Goal: Task Accomplishment & Management: Complete application form

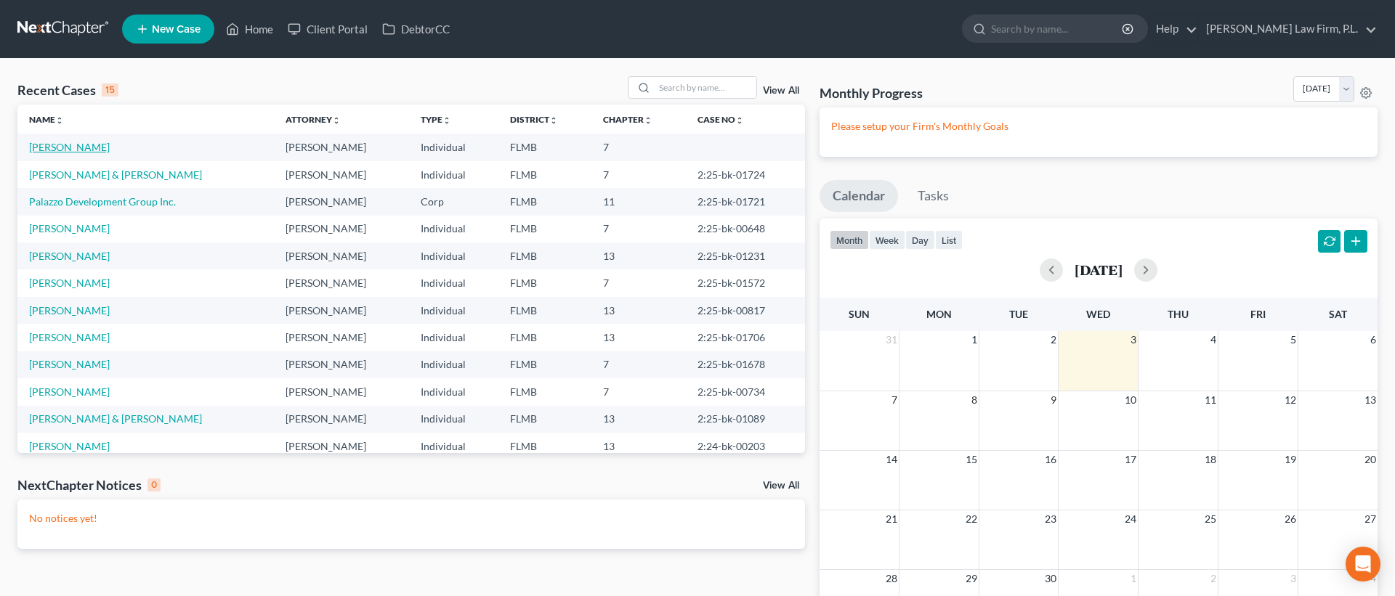
click at [67, 150] on link "[PERSON_NAME]" at bounding box center [69, 147] width 81 height 12
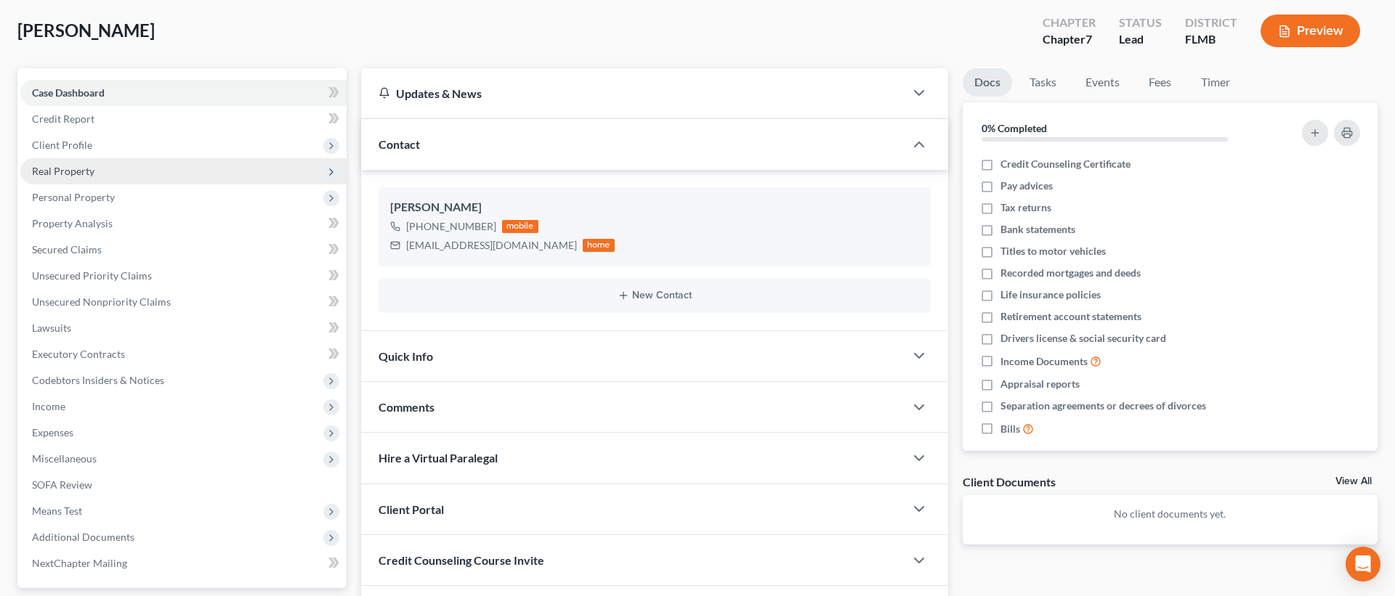
scroll to position [67, 0]
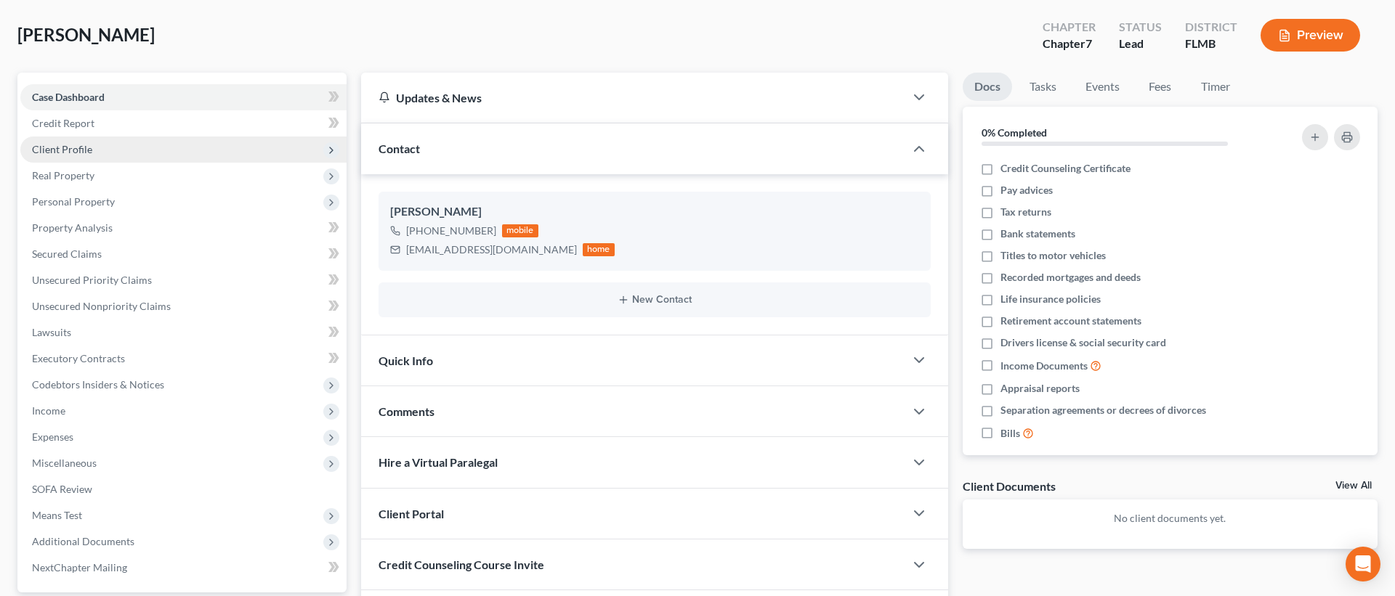
click at [201, 153] on span "Client Profile" at bounding box center [183, 150] width 326 height 26
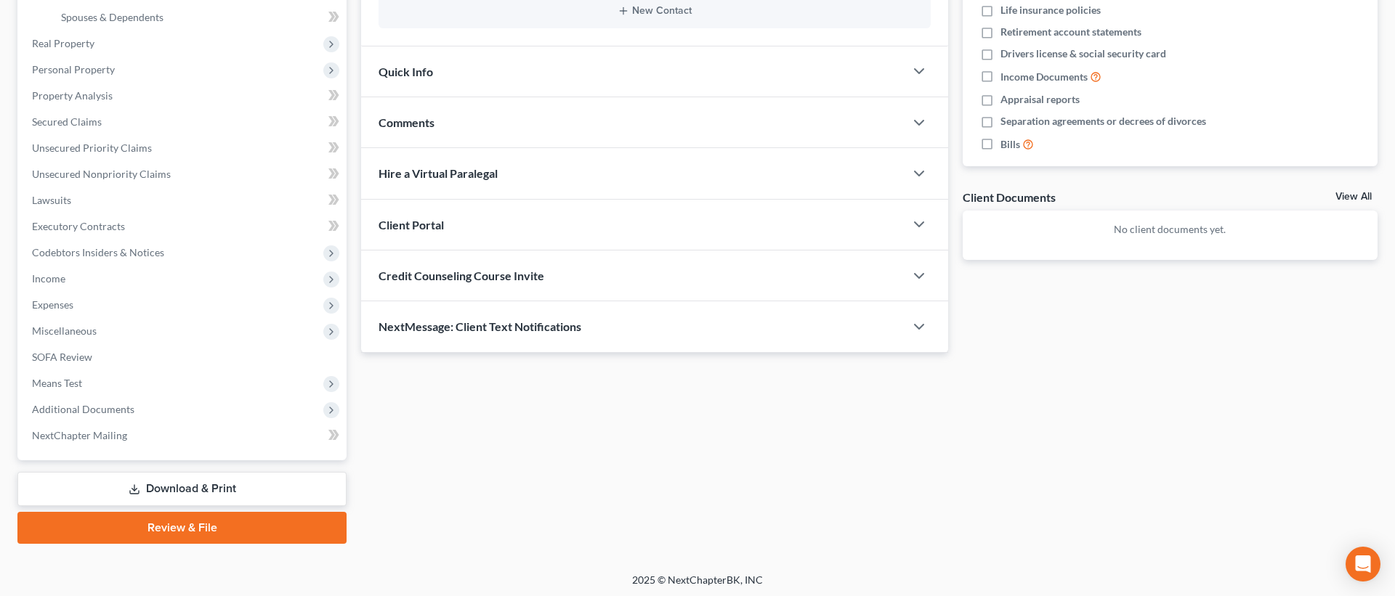
scroll to position [357, 0]
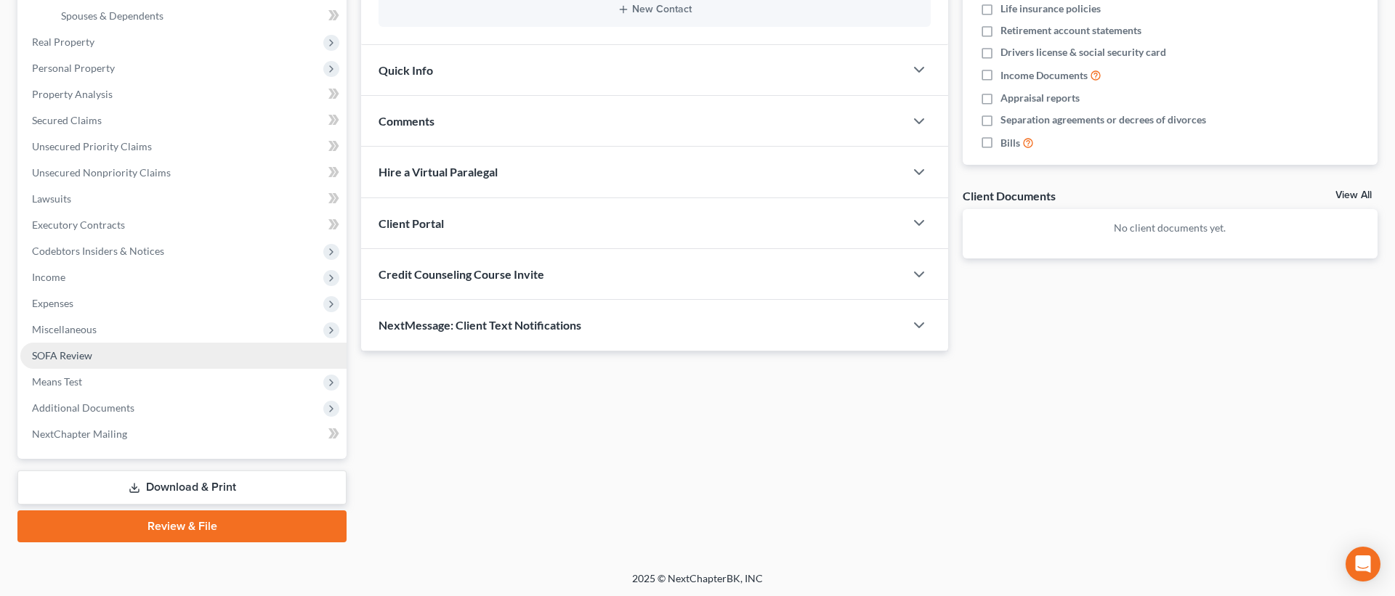
click at [169, 355] on link "SOFA Review" at bounding box center [183, 356] width 326 height 26
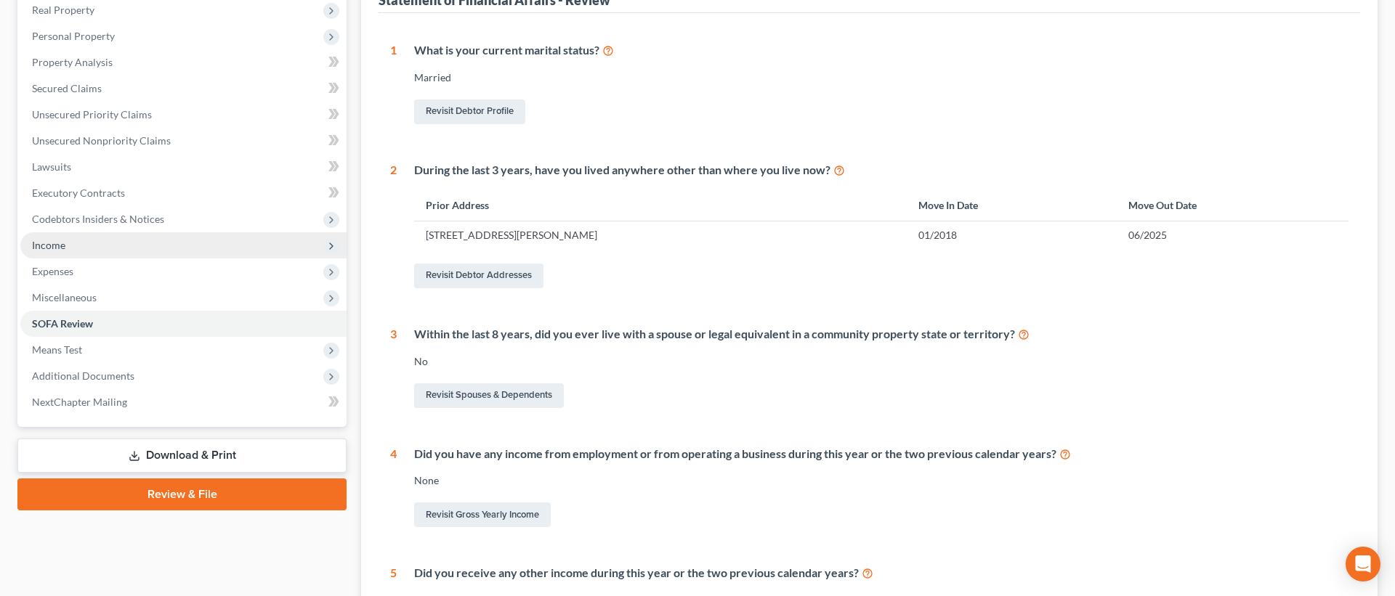
scroll to position [239, 0]
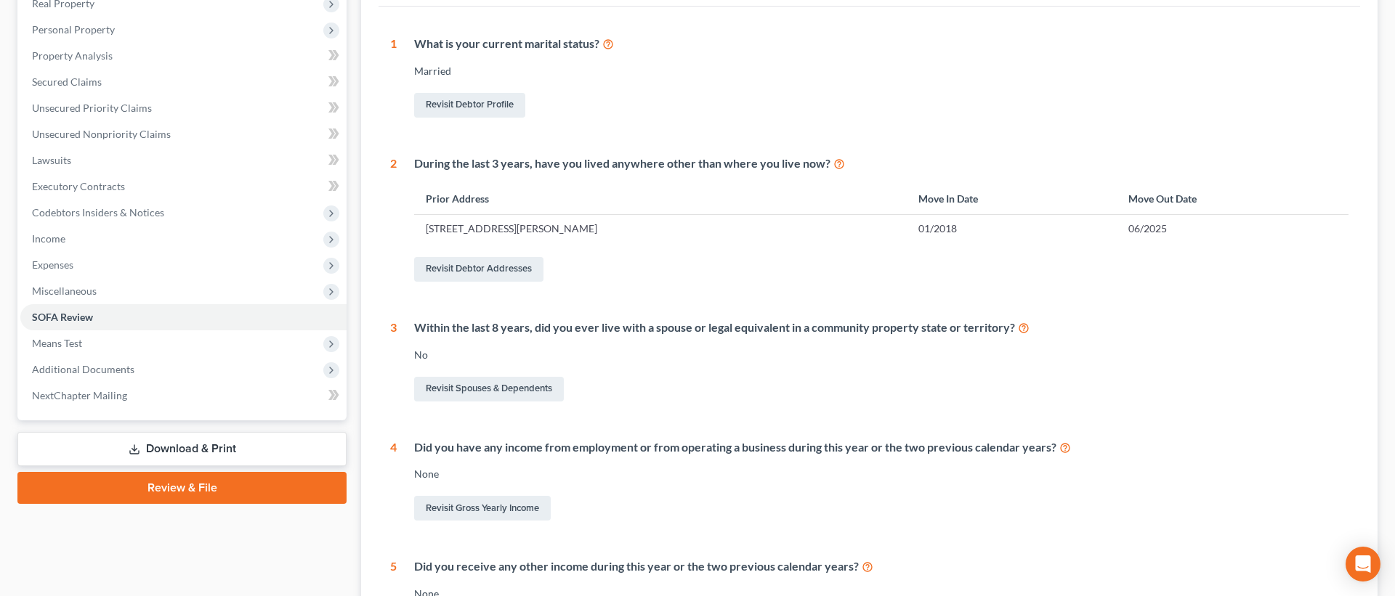
click at [146, 252] on li "Expenses Home Utilities / Bills Personal Medical" at bounding box center [183, 265] width 326 height 26
click at [148, 240] on span "Income" at bounding box center [183, 239] width 326 height 26
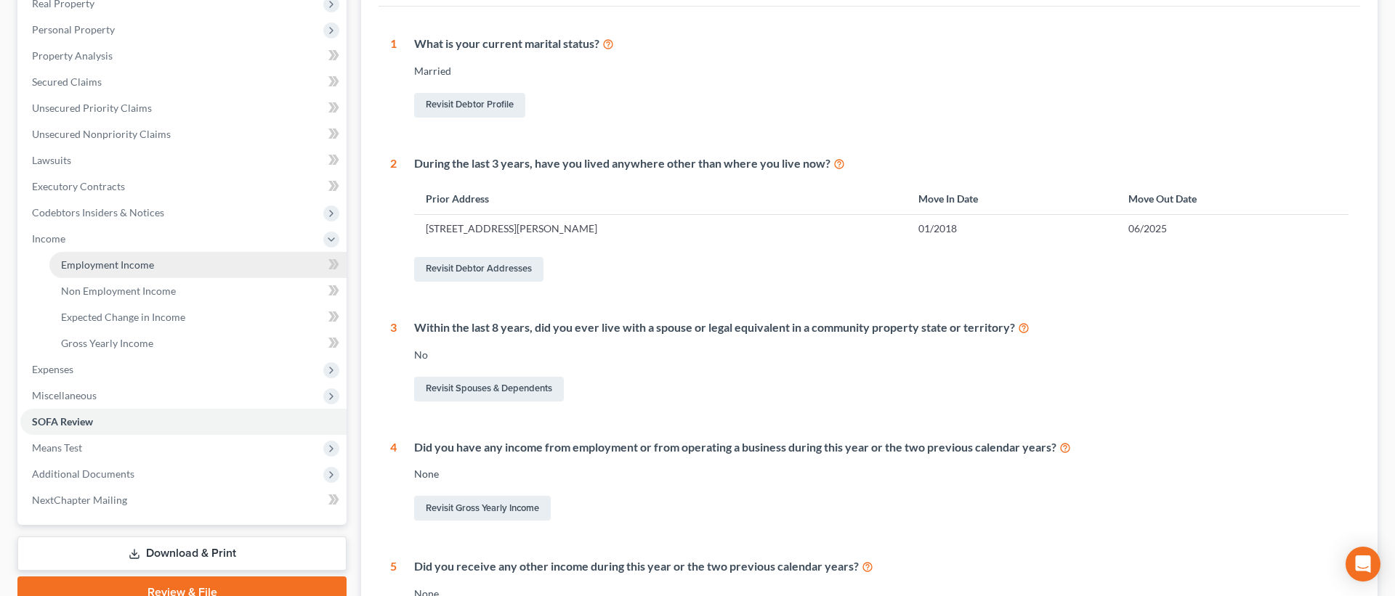
click at [177, 271] on link "Employment Income" at bounding box center [197, 265] width 297 height 26
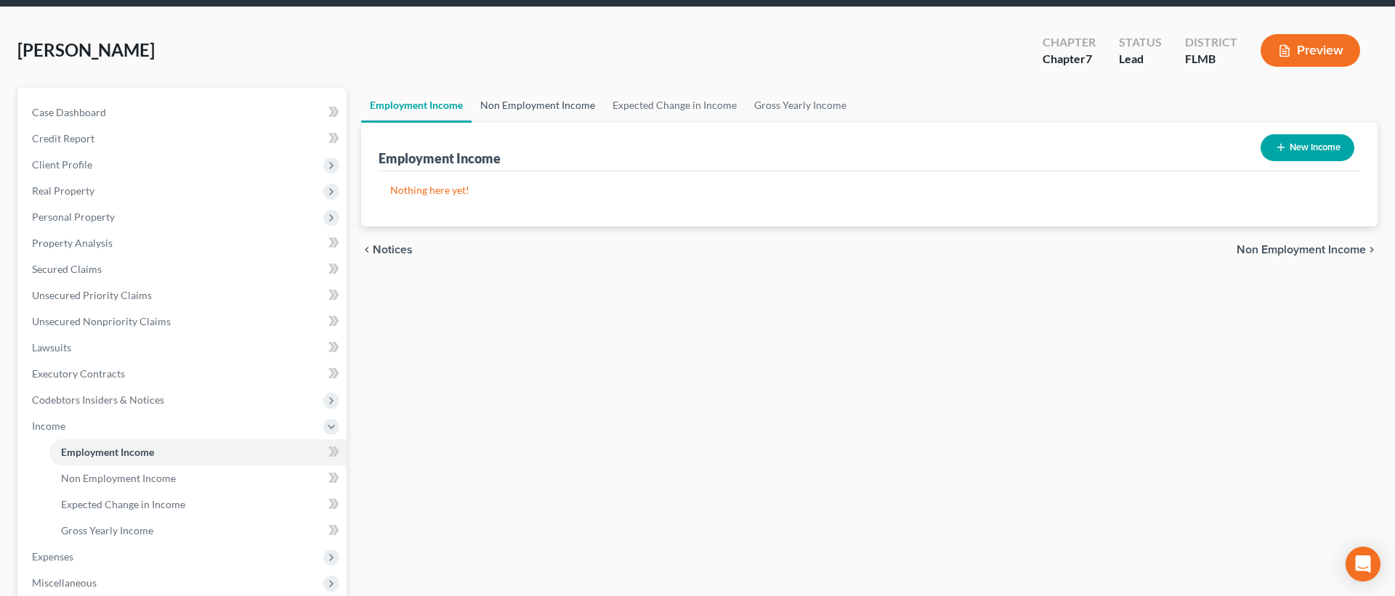
click at [548, 93] on link "Non Employment Income" at bounding box center [537, 105] width 132 height 35
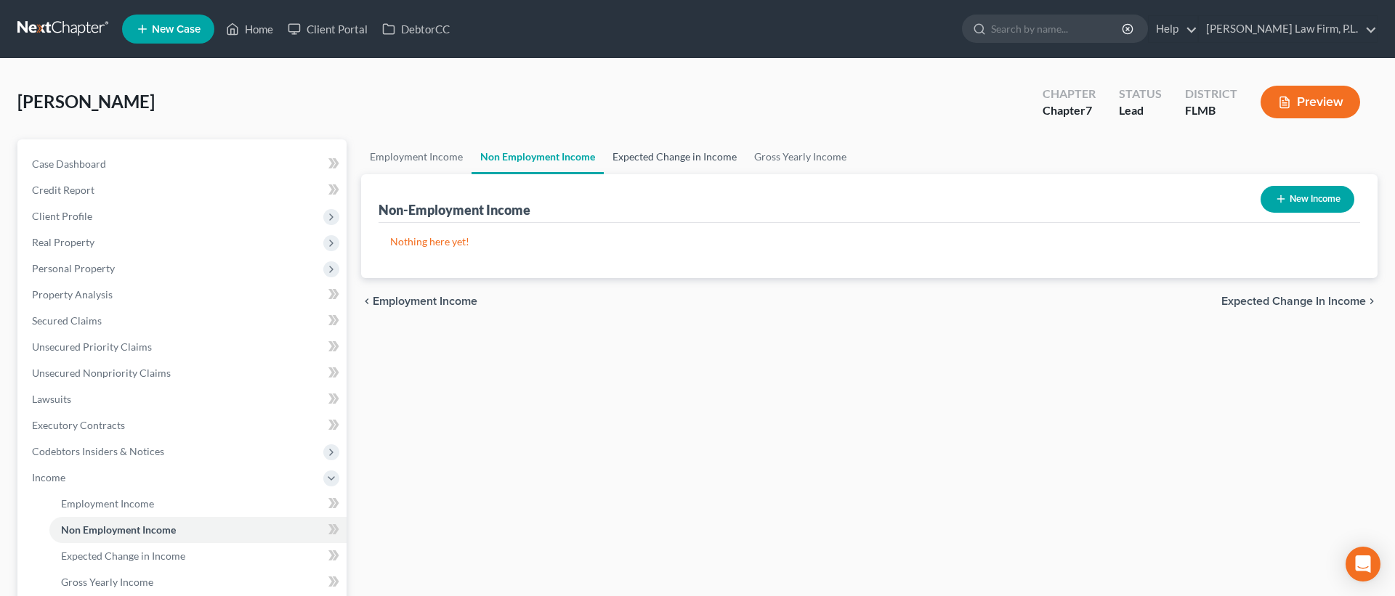
click at [657, 157] on link "Expected Change in Income" at bounding box center [675, 156] width 142 height 35
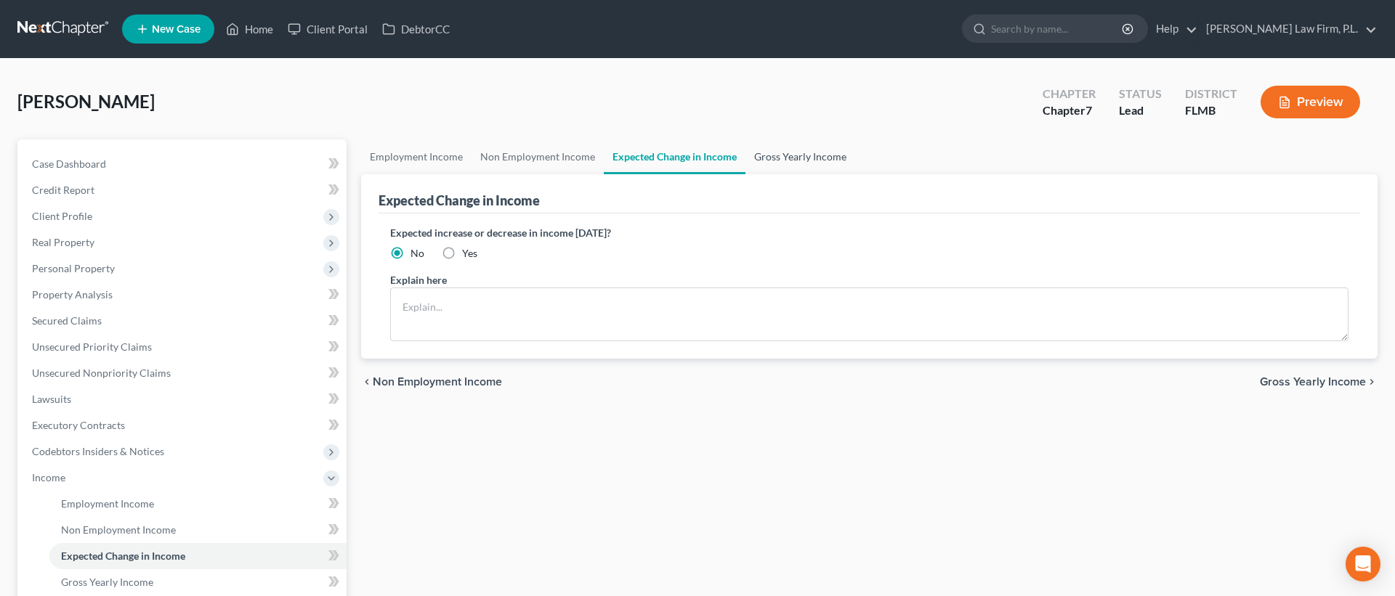
click at [774, 160] on link "Gross Yearly Income" at bounding box center [800, 156] width 110 height 35
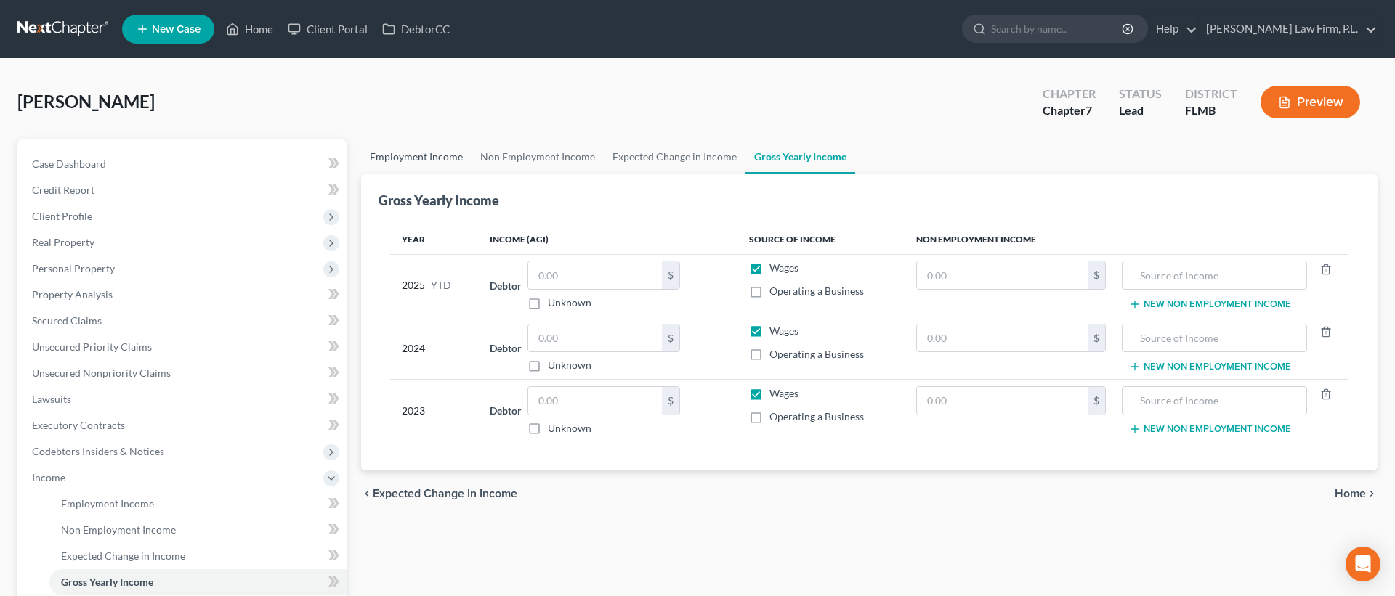
click at [447, 153] on link "Employment Income" at bounding box center [416, 156] width 110 height 35
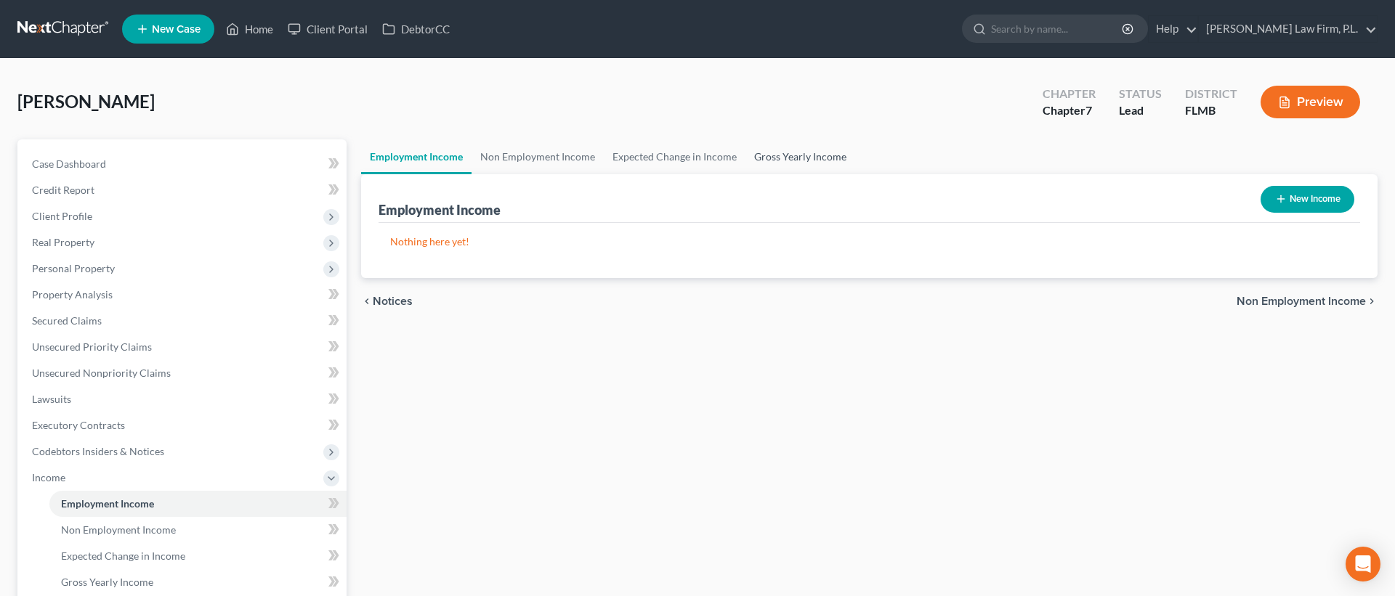
click at [769, 163] on link "Gross Yearly Income" at bounding box center [800, 156] width 110 height 35
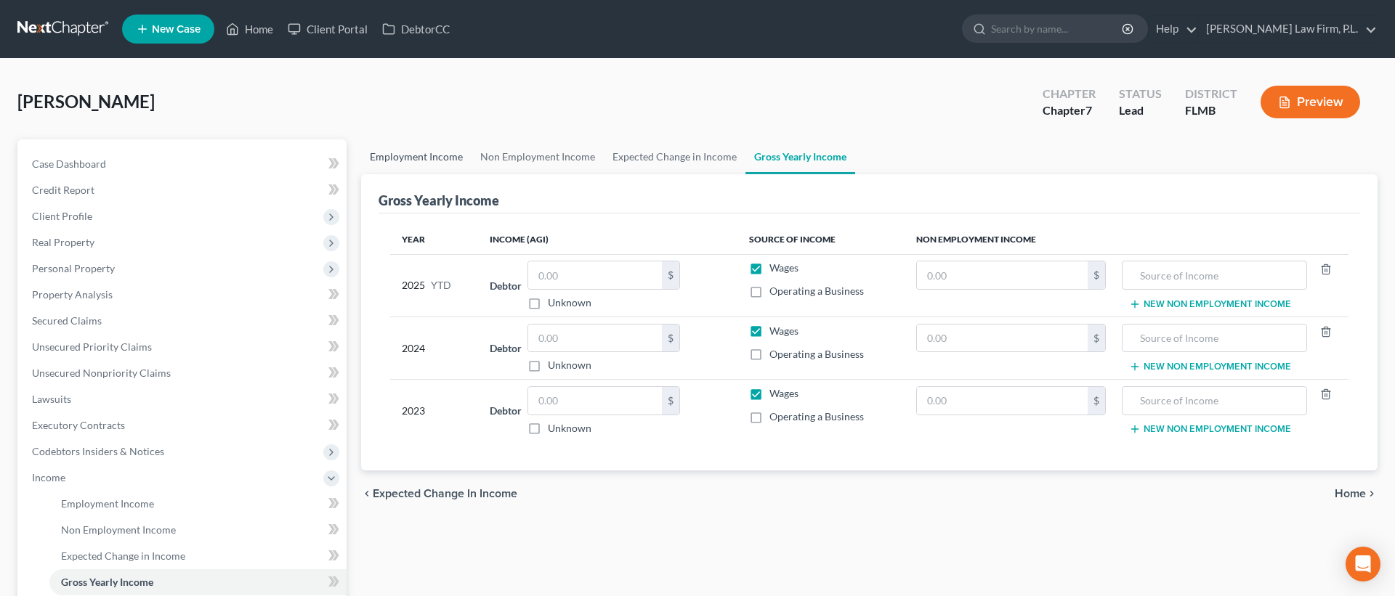
click at [411, 163] on link "Employment Income" at bounding box center [416, 156] width 110 height 35
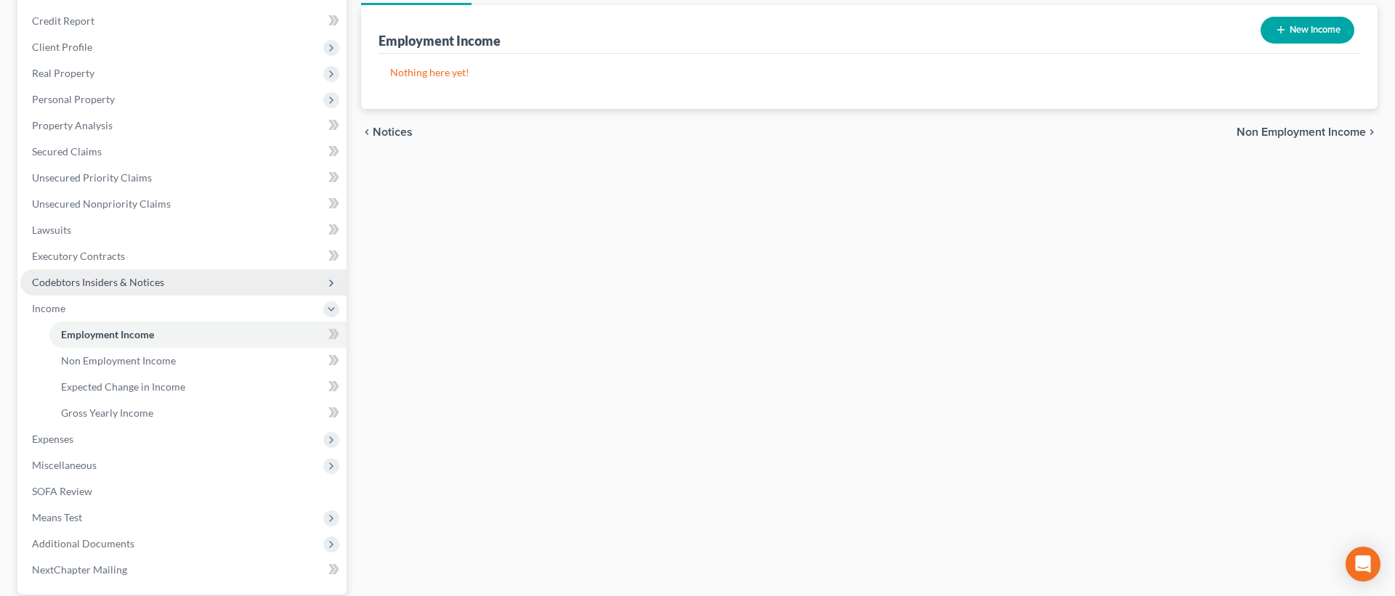
scroll to position [192, 0]
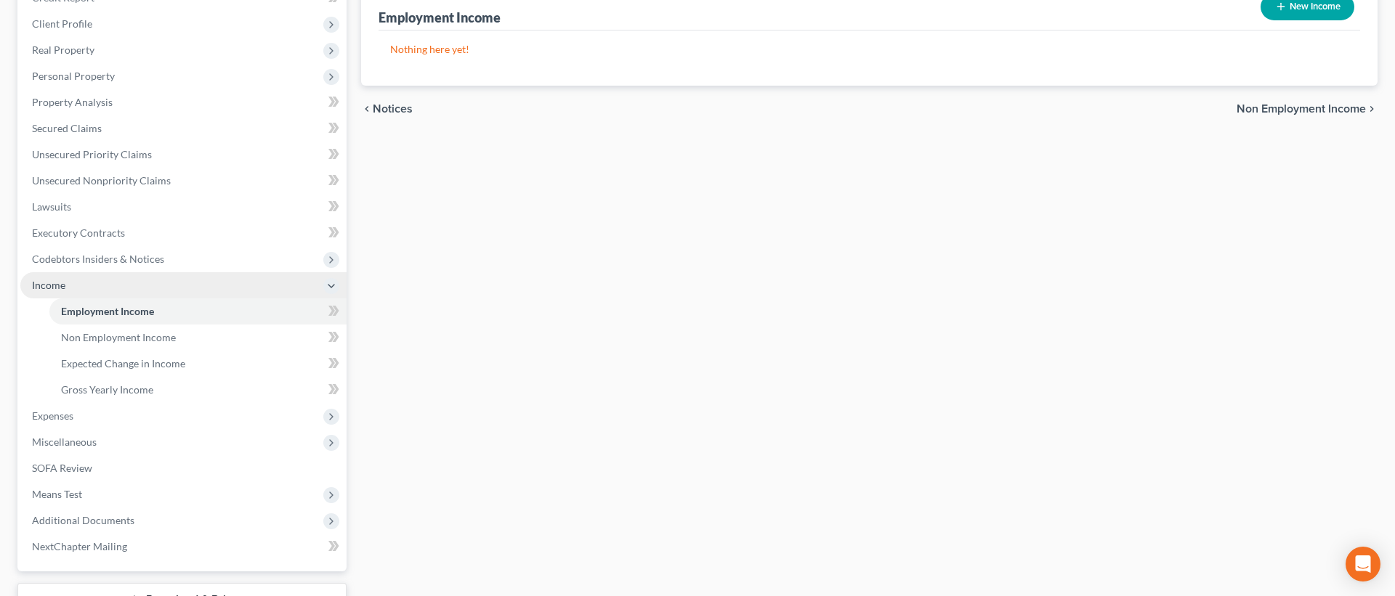
click at [116, 275] on span "Income" at bounding box center [183, 285] width 326 height 26
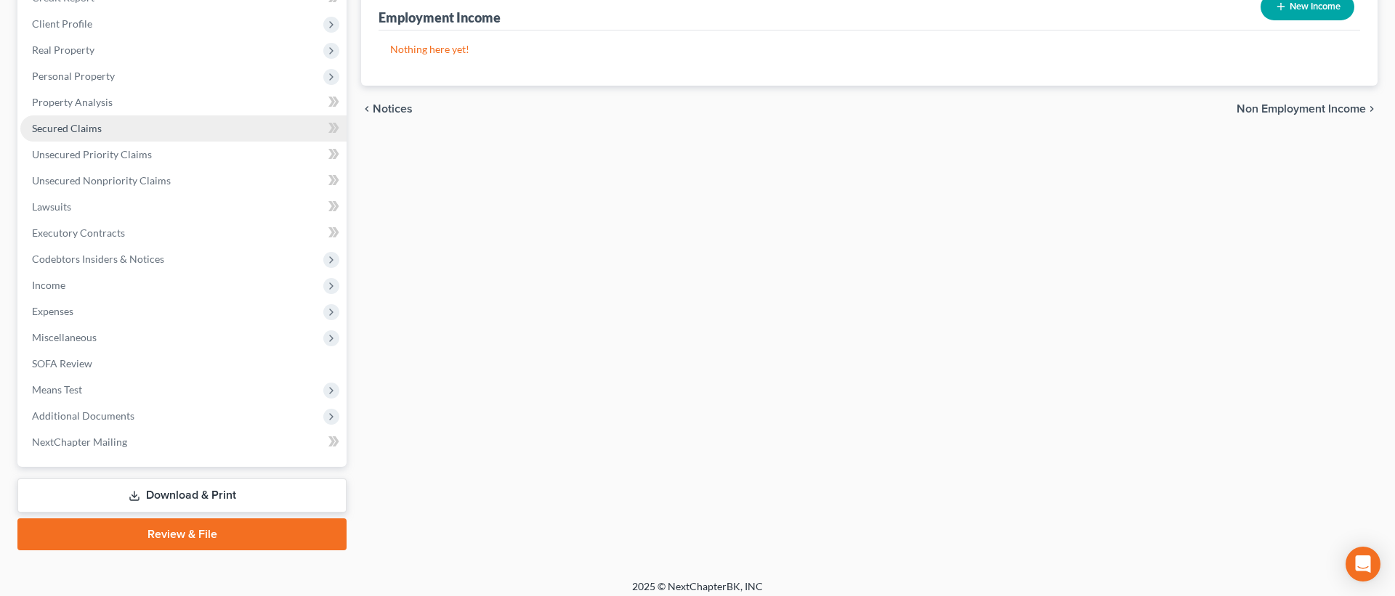
click at [176, 134] on link "Secured Claims" at bounding box center [183, 128] width 326 height 26
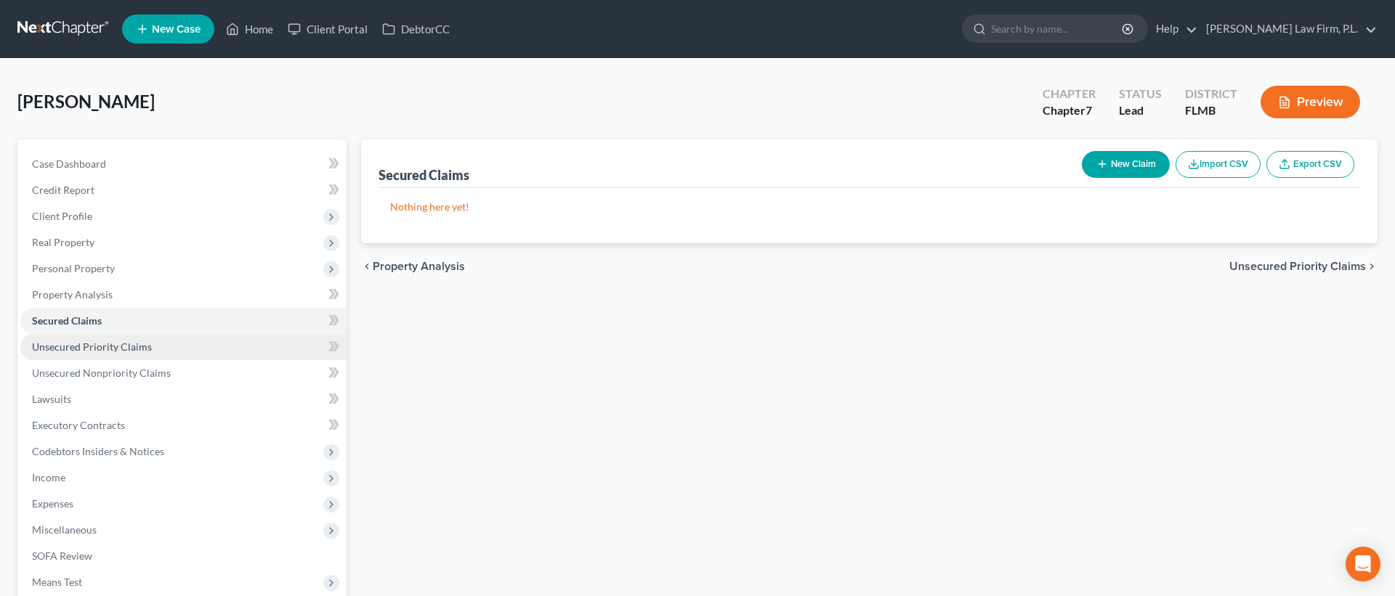
click at [166, 344] on link "Unsecured Priority Claims" at bounding box center [183, 347] width 326 height 26
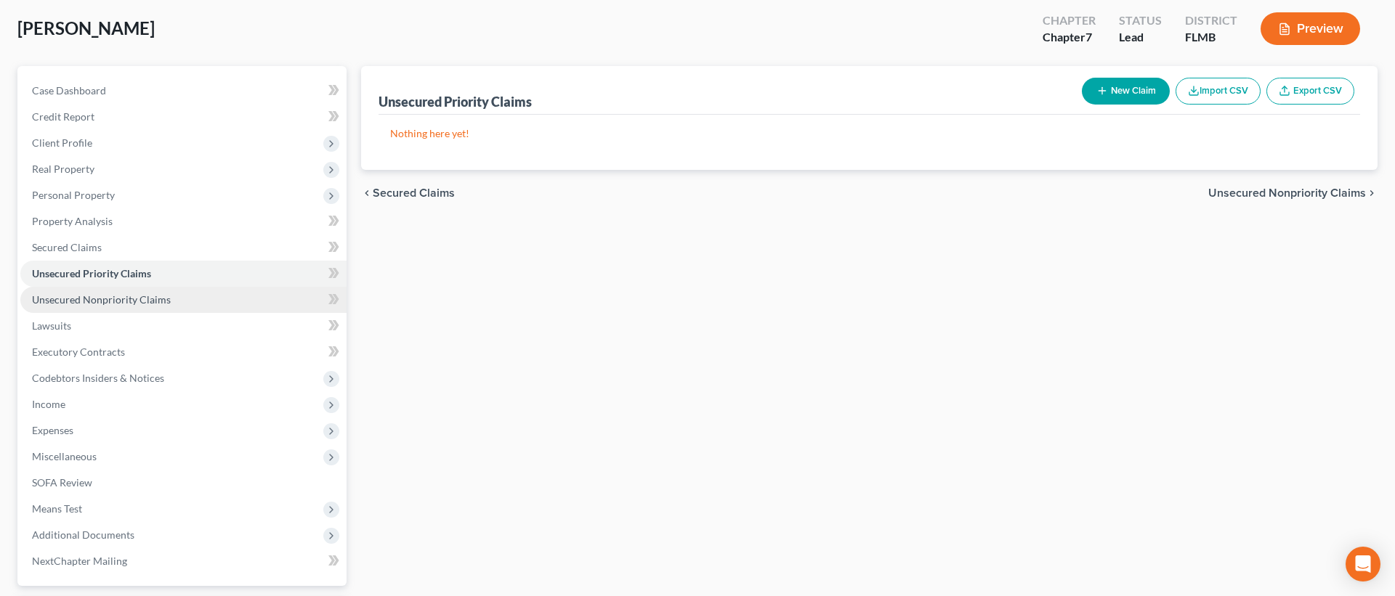
click at [163, 306] on link "Unsecured Nonpriority Claims" at bounding box center [183, 300] width 326 height 26
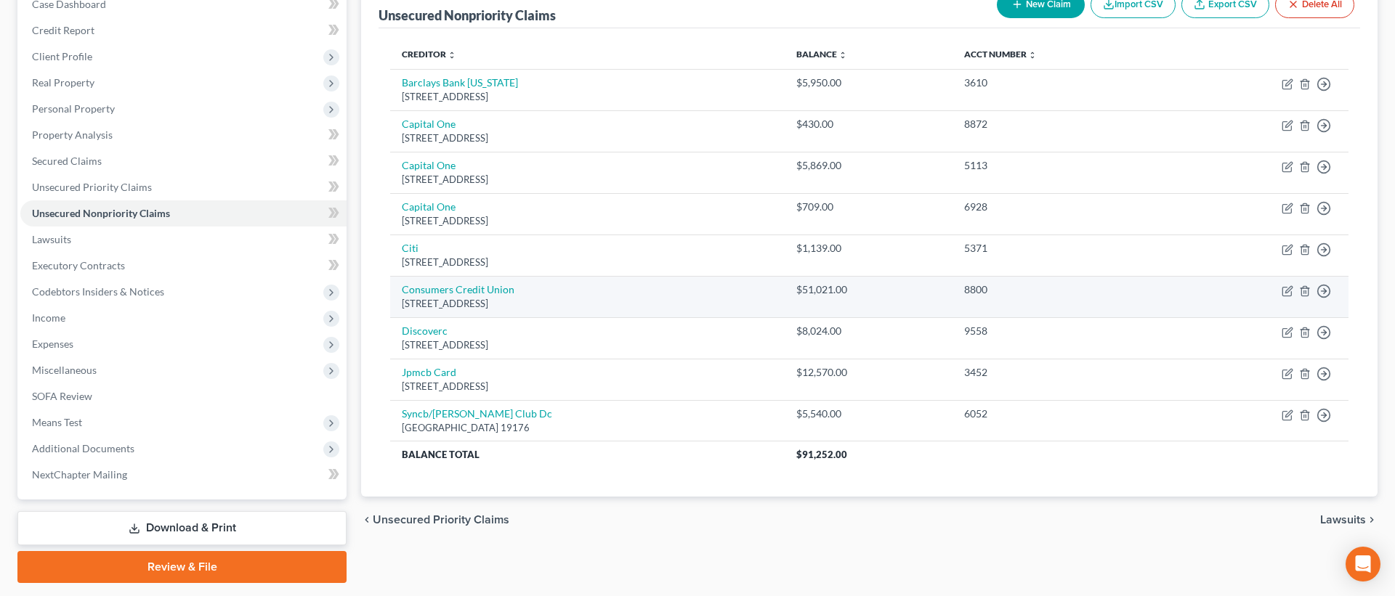
scroll to position [200, 0]
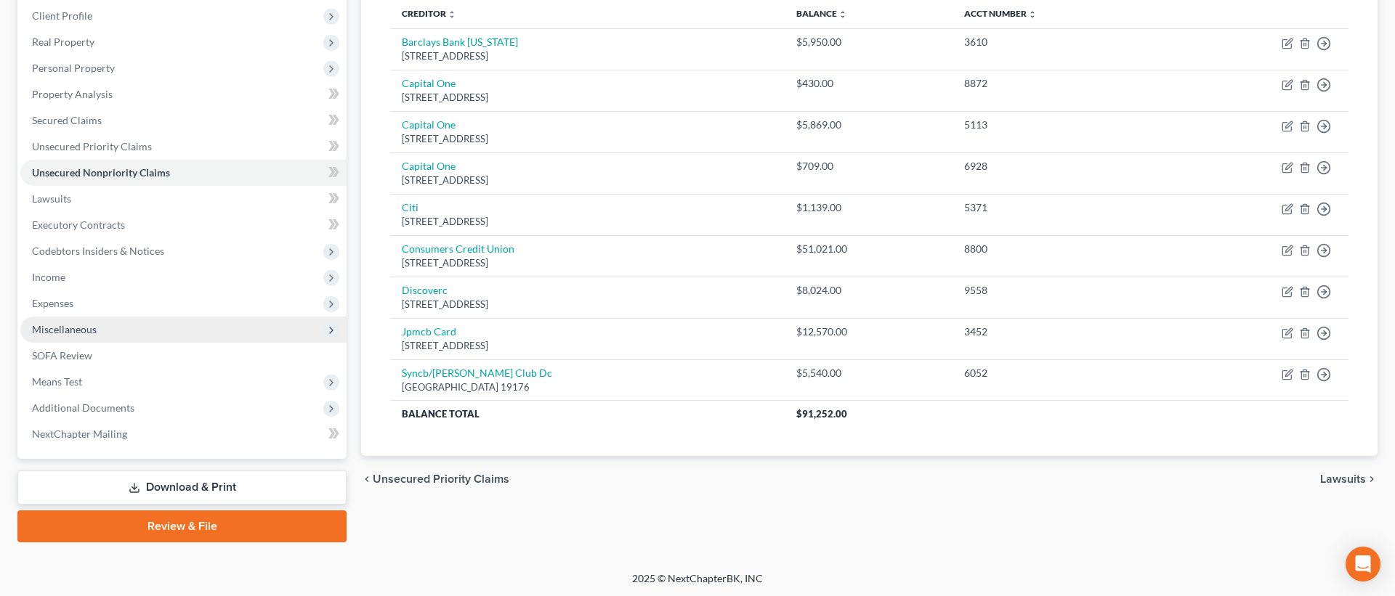
click at [345, 321] on span "Miscellaneous" at bounding box center [183, 330] width 326 height 26
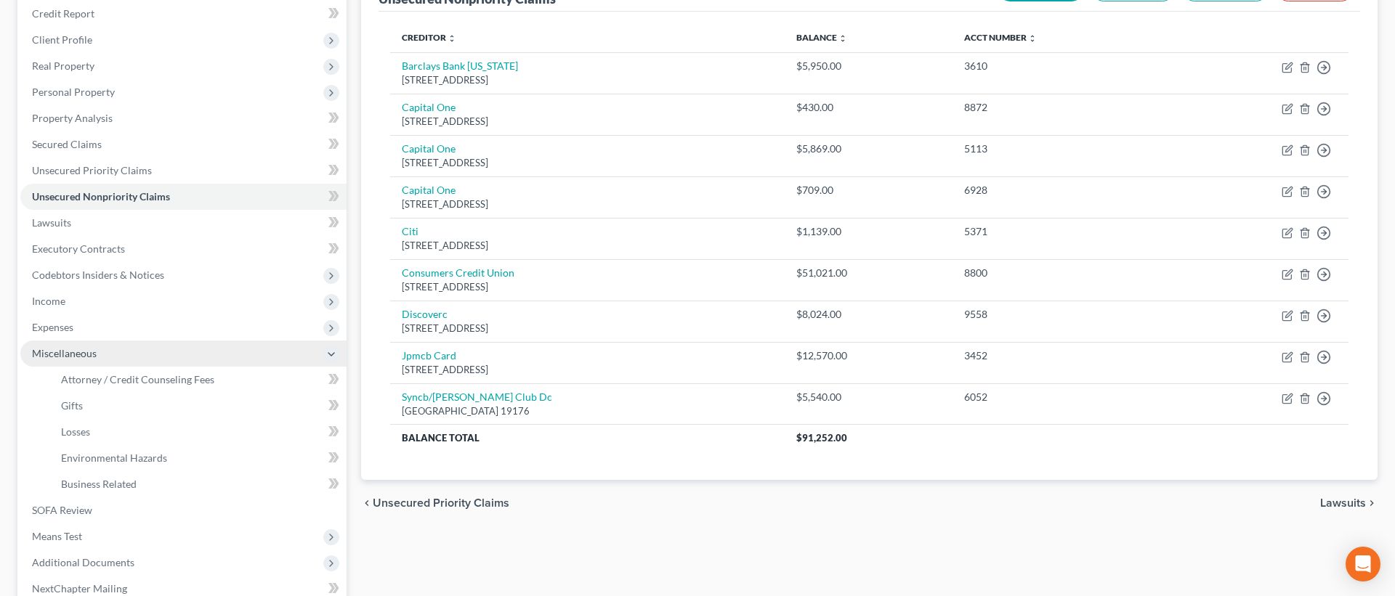
scroll to position [174, 0]
click at [336, 358] on icon at bounding box center [331, 357] width 12 height 12
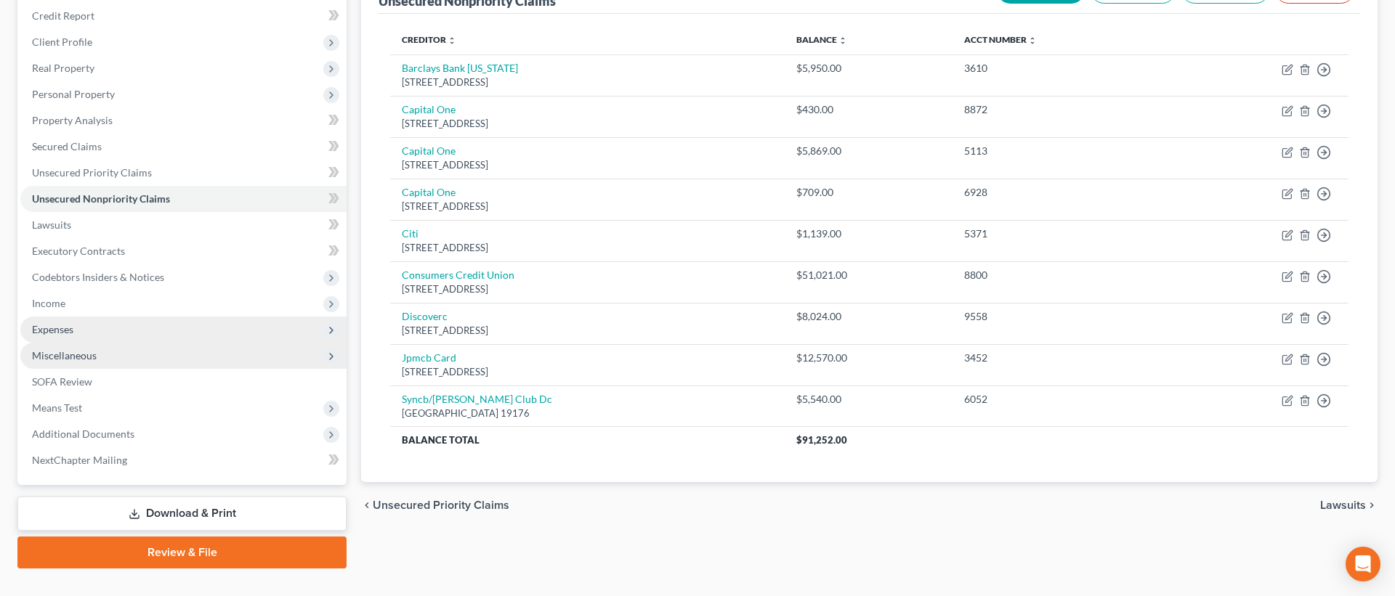
click at [333, 327] on icon at bounding box center [331, 331] width 12 height 12
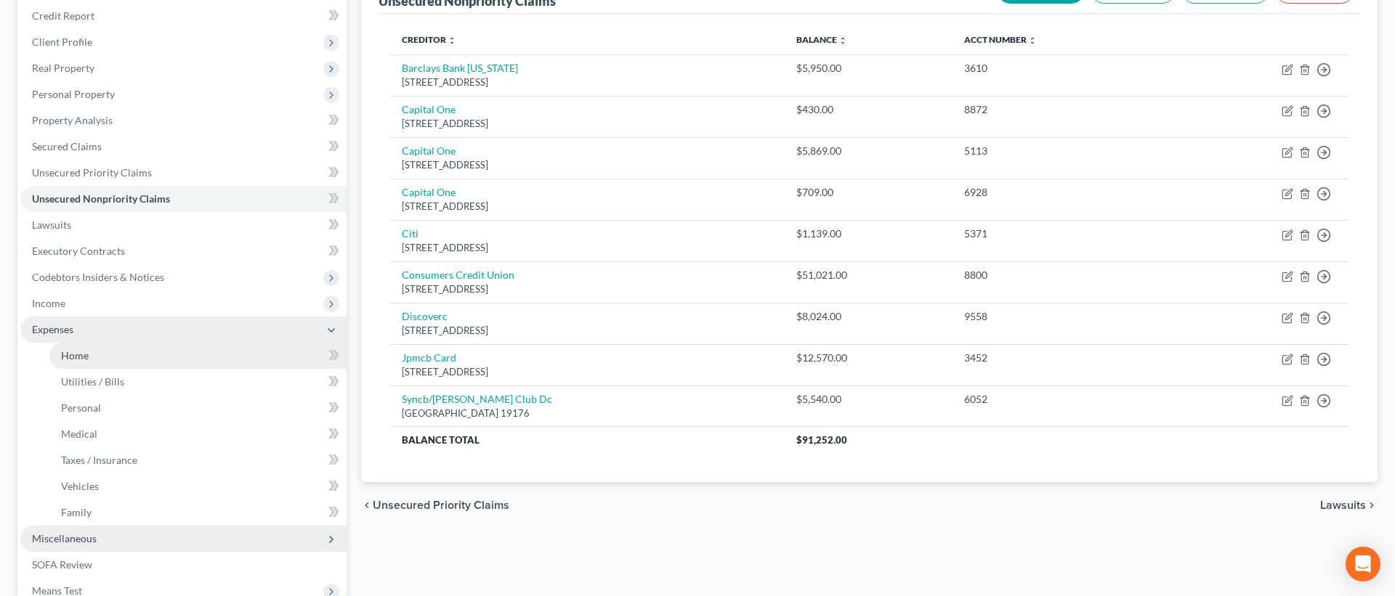
click at [205, 351] on link "Home" at bounding box center [197, 356] width 297 height 26
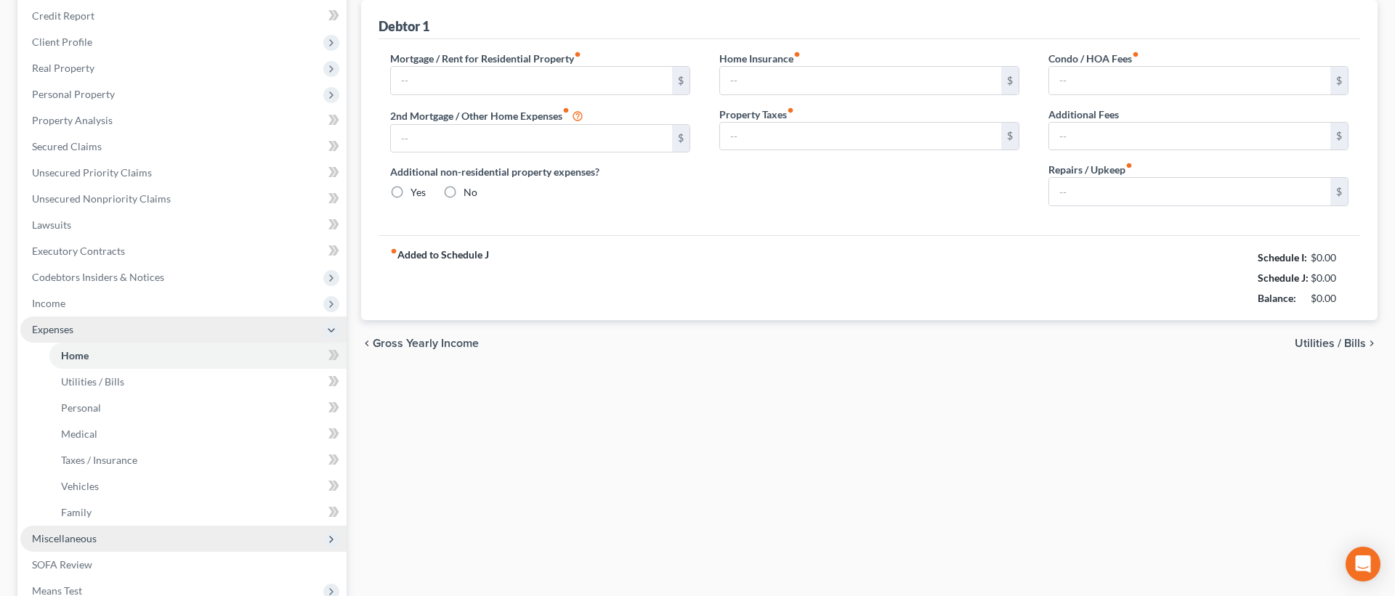
type input "1,750.00"
type input "0.00"
radio input "true"
type input "0.00"
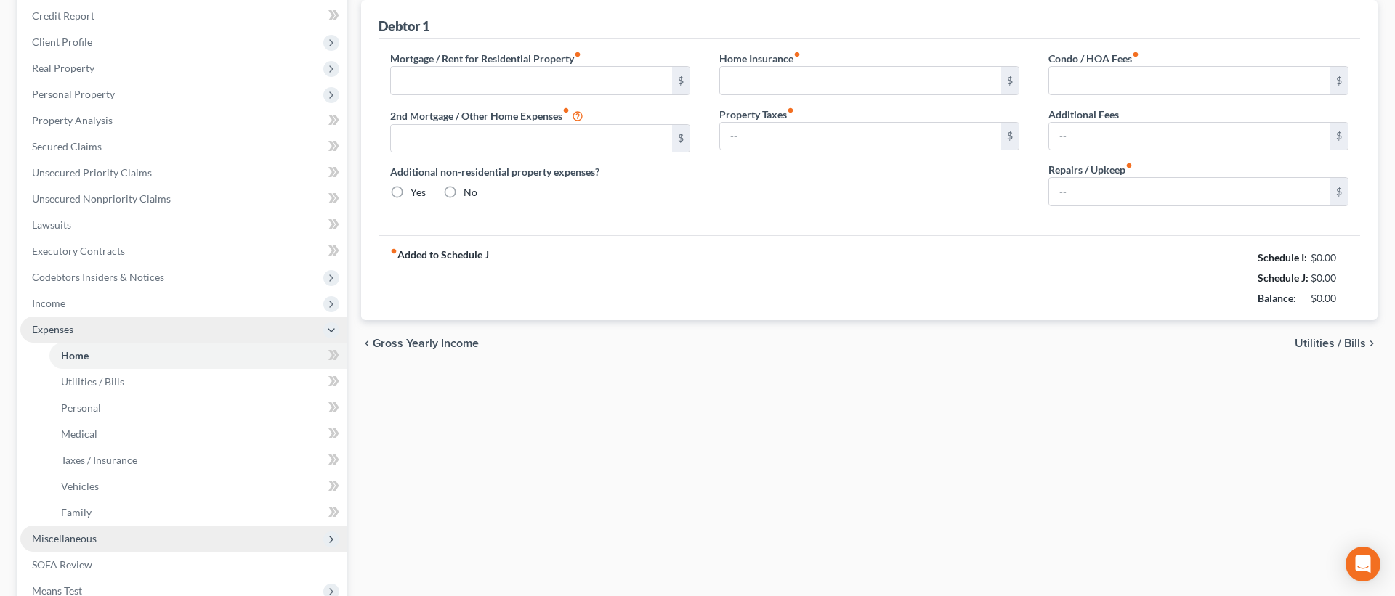
type input "0.00"
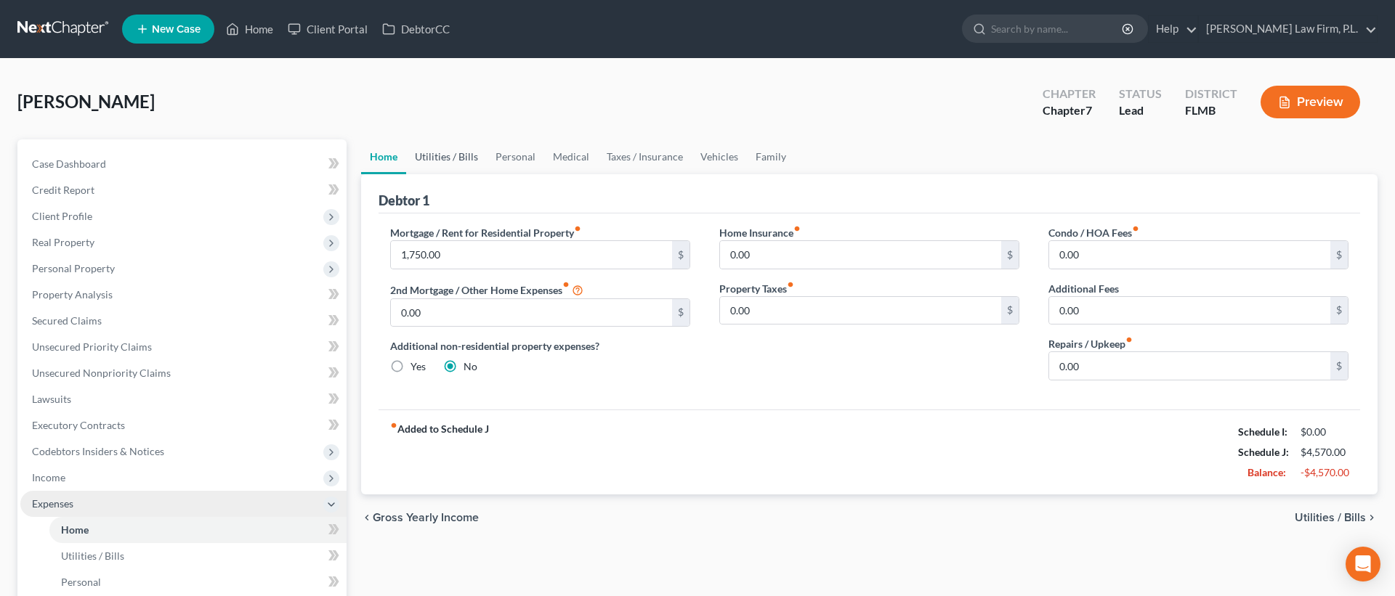
click at [453, 163] on link "Utilities / Bills" at bounding box center [446, 156] width 81 height 35
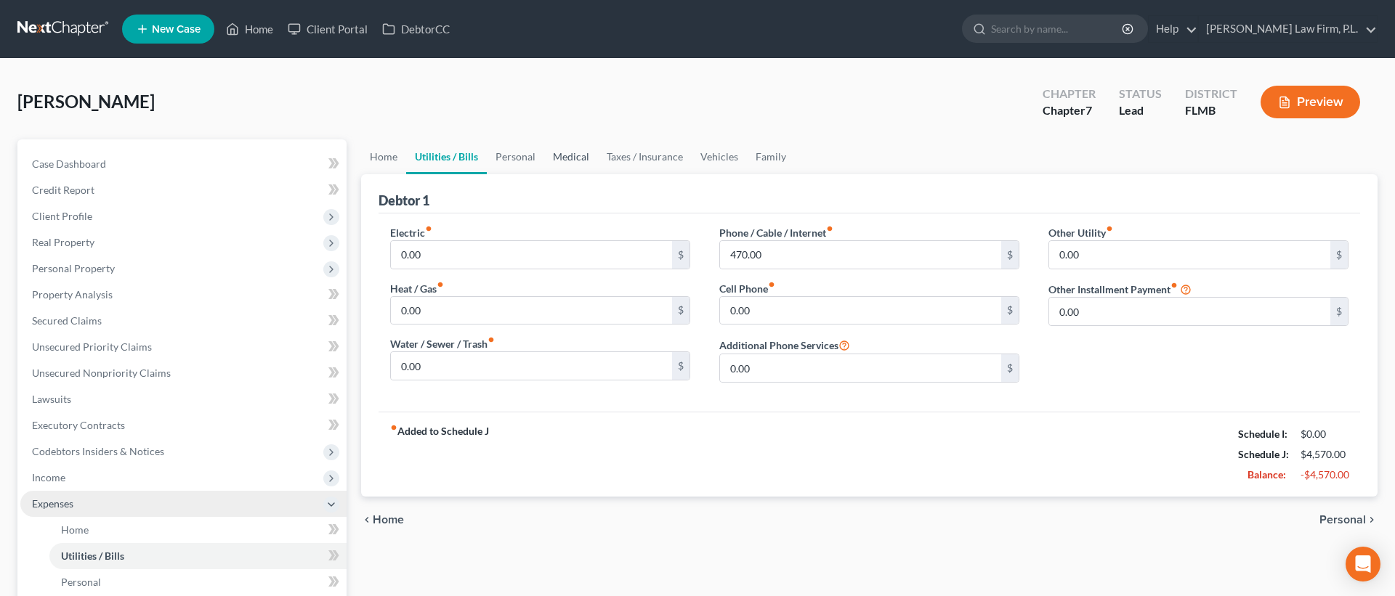
click at [556, 163] on link "Medical" at bounding box center [571, 156] width 54 height 35
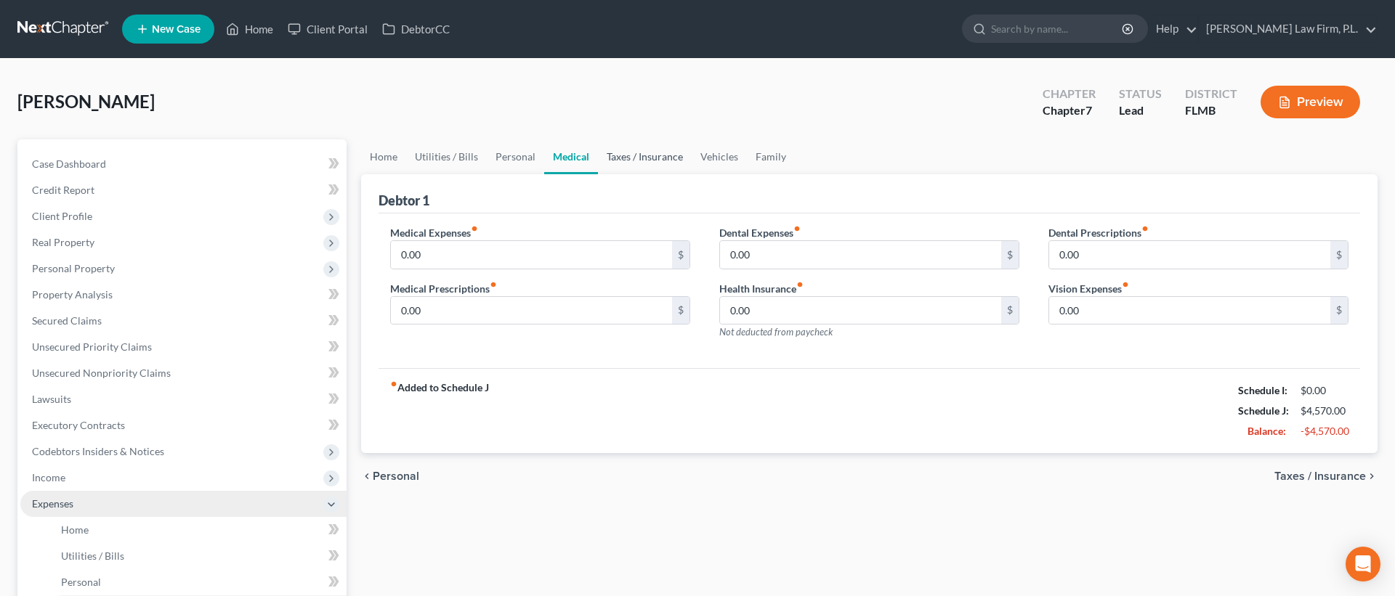
click at [651, 151] on link "Taxes / Insurance" at bounding box center [645, 156] width 94 height 35
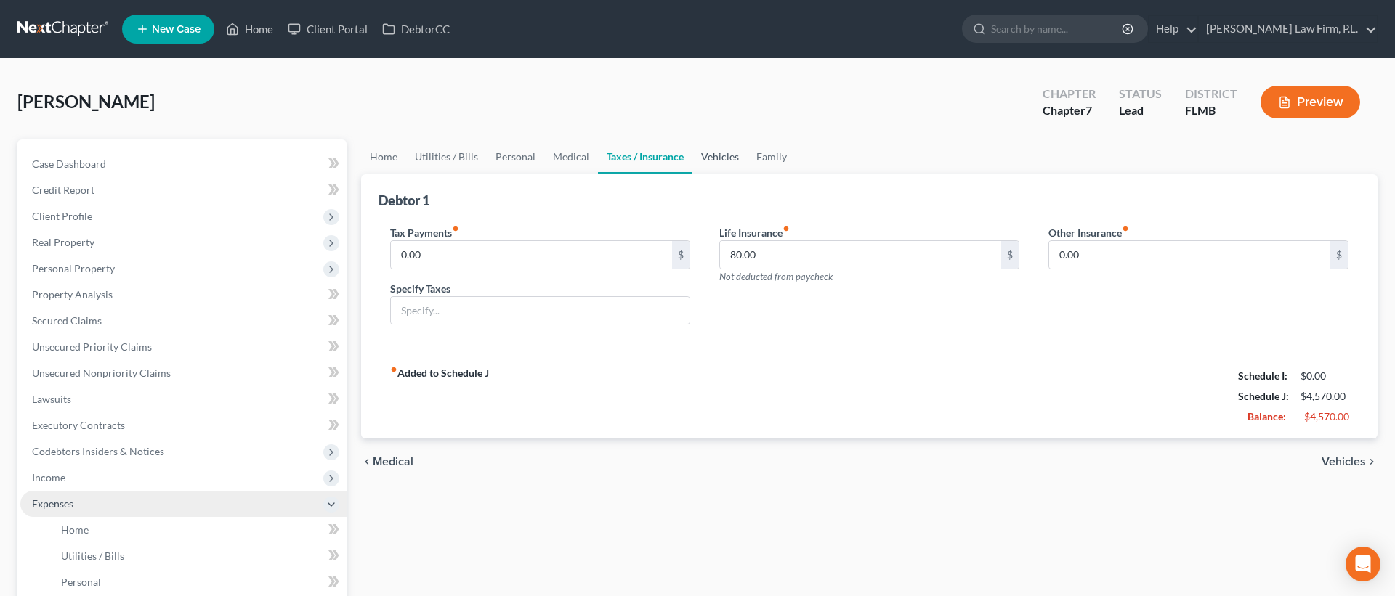
click at [728, 152] on link "Vehicles" at bounding box center [719, 156] width 55 height 35
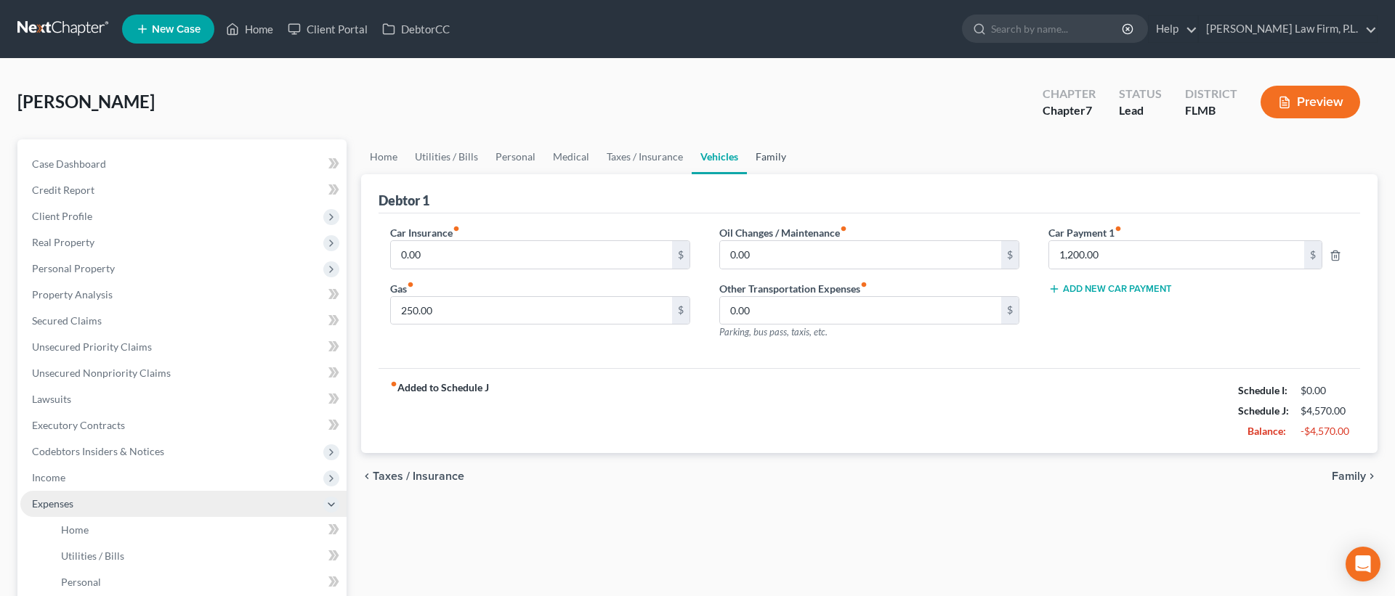
click at [785, 152] on link "Family" at bounding box center [771, 156] width 48 height 35
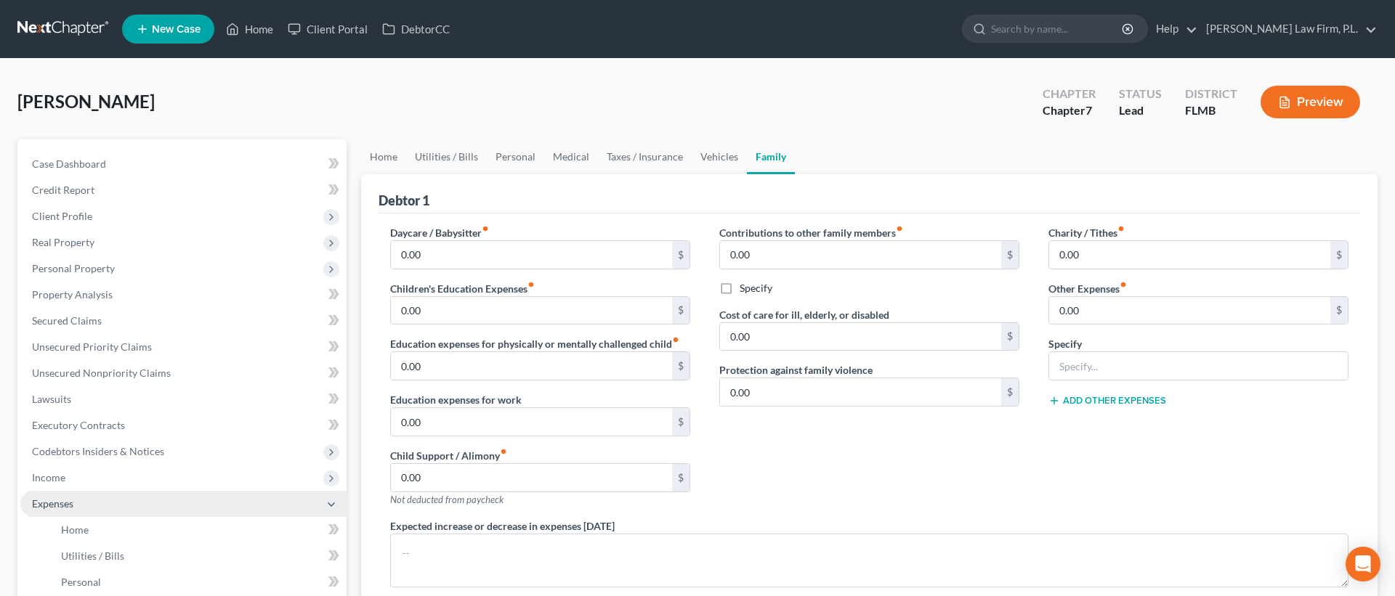
click at [347, 355] on div "Case Dashboard Payments Invoices Payments Payments Credit Report Client Profile" at bounding box center [182, 532] width 344 height 787
click at [345, 268] on span "Personal Property" at bounding box center [183, 269] width 326 height 26
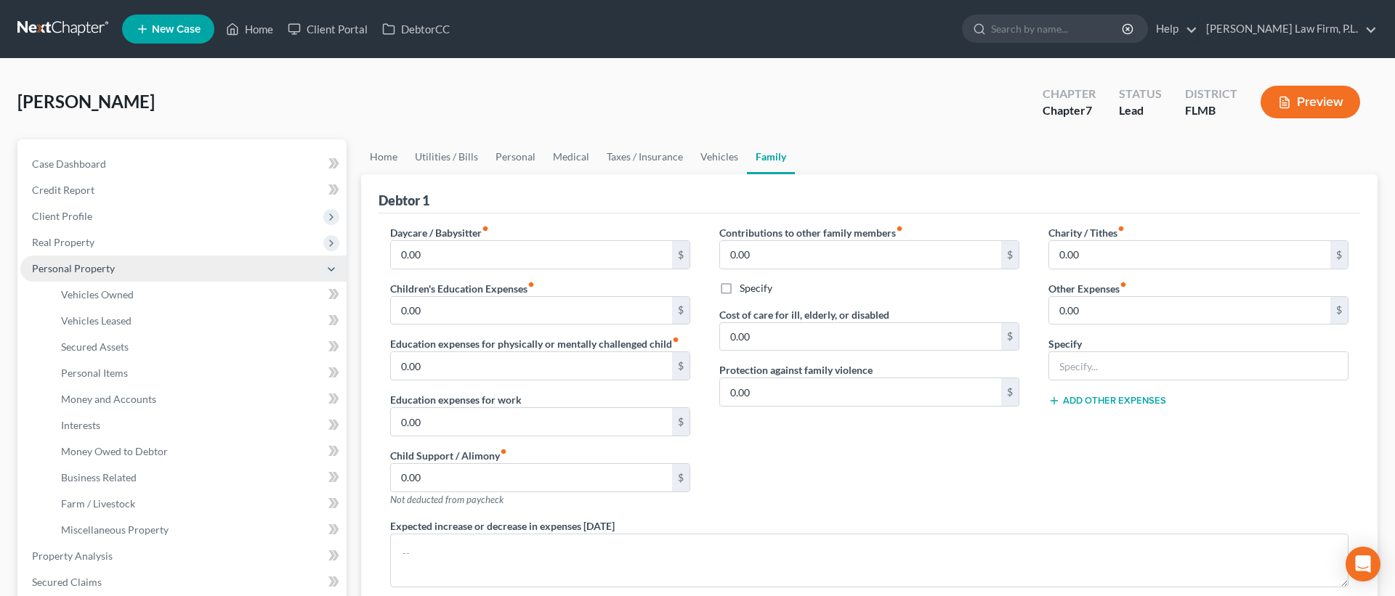
click at [328, 268] on icon at bounding box center [331, 270] width 12 height 12
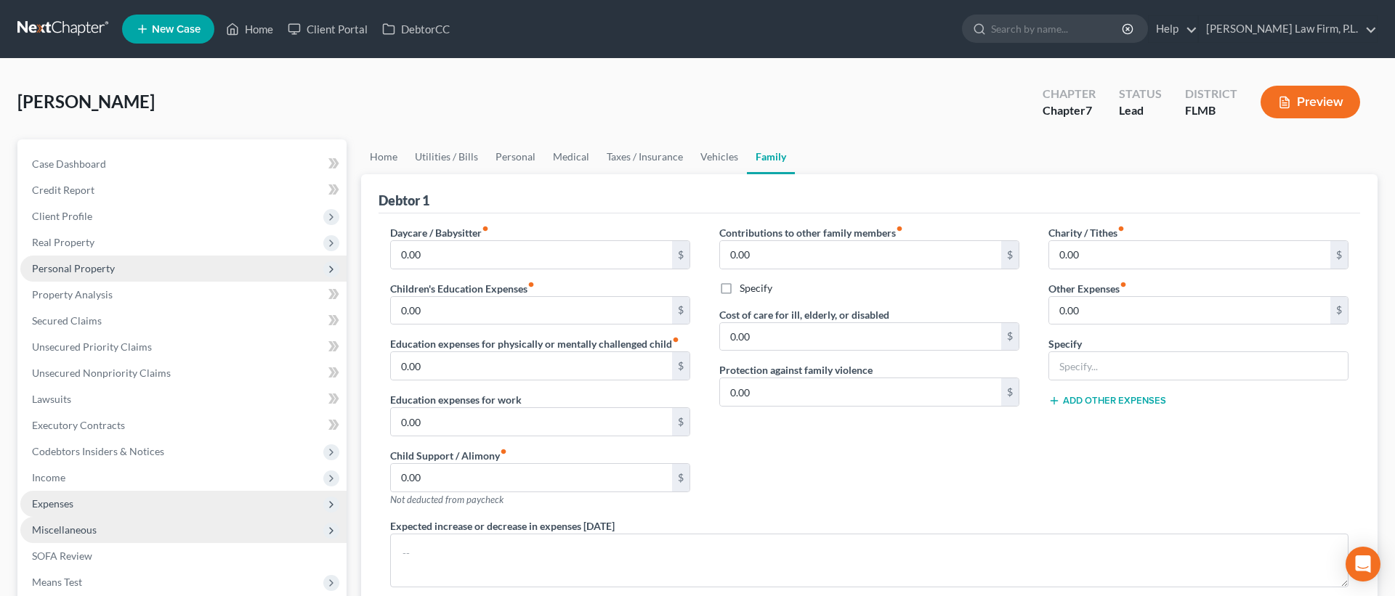
click at [356, 268] on div "Home Utilities / Bills Personal Medical Taxes / Insurance Vehicles Family Debto…" at bounding box center [869, 467] width 1031 height 656
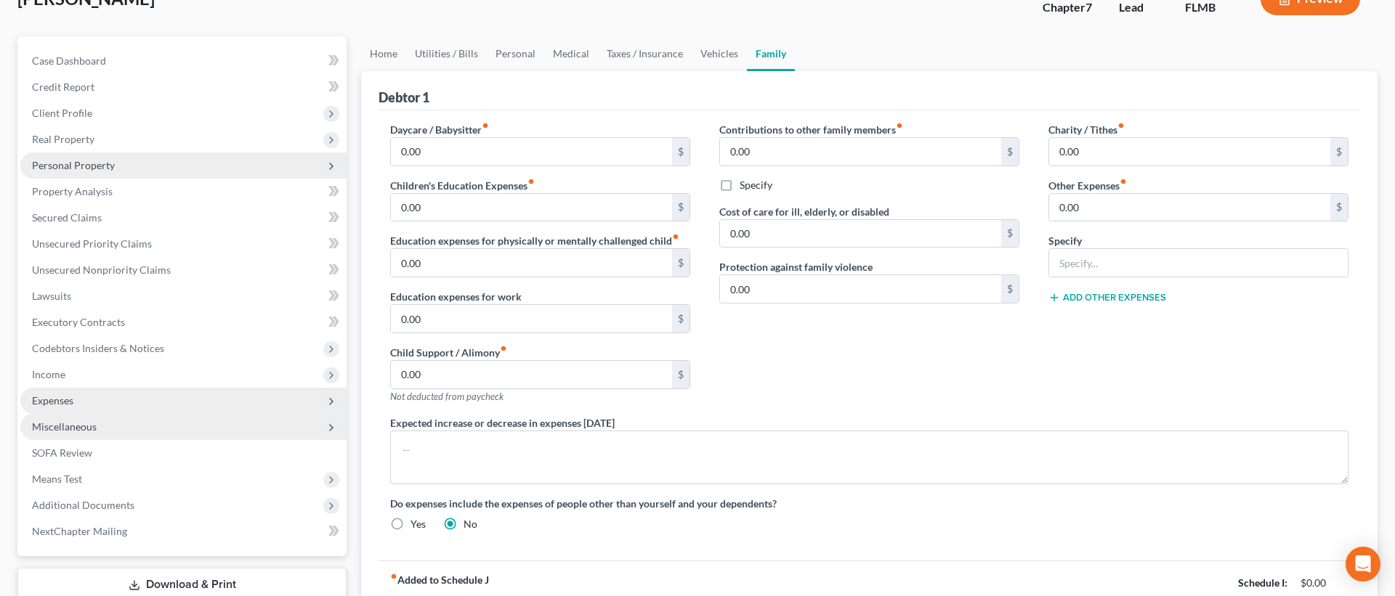
scroll to position [94, 0]
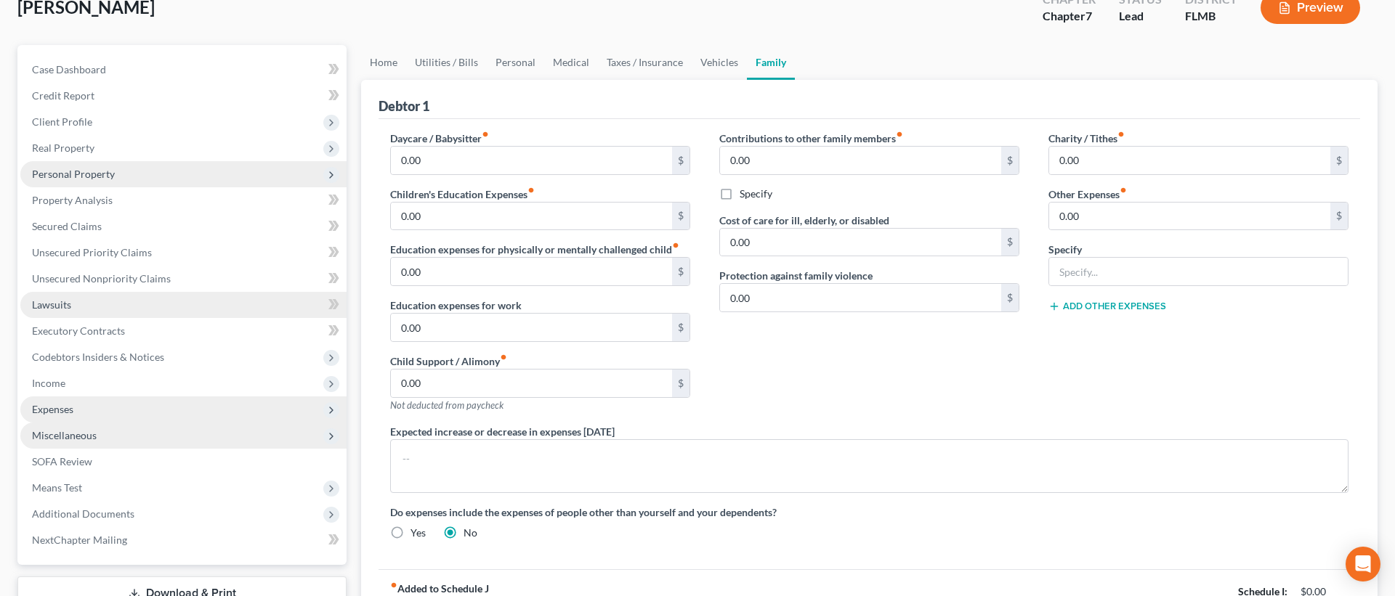
click at [200, 304] on link "Lawsuits" at bounding box center [183, 305] width 326 height 26
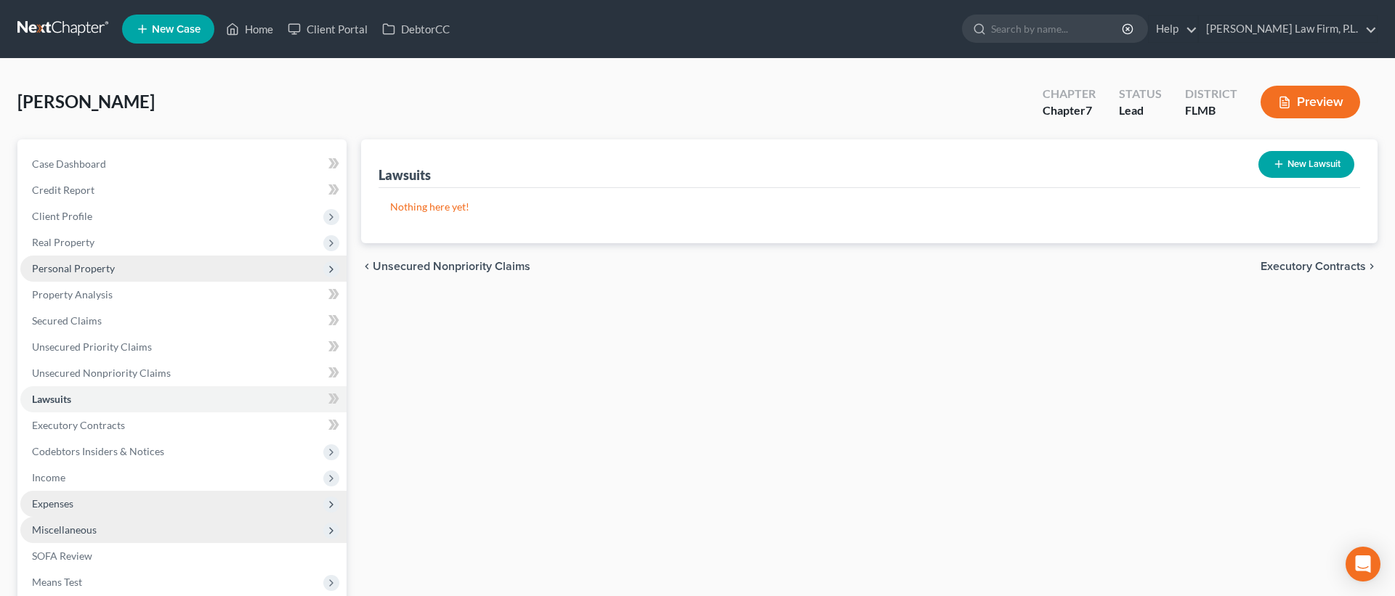
click at [376, 312] on div "Lawsuits New Lawsuit Nothing here yet! Court Name Date Filed Status Creditor Na…" at bounding box center [869, 441] width 1031 height 604
click at [372, 312] on div "Lawsuits New Lawsuit Nothing here yet! Court Name Date Filed Status Creditor Na…" at bounding box center [869, 441] width 1031 height 604
click at [347, 312] on div "Case Dashboard Payments Invoices Payments Payments Credit Report Client Profile" at bounding box center [182, 441] width 344 height 604
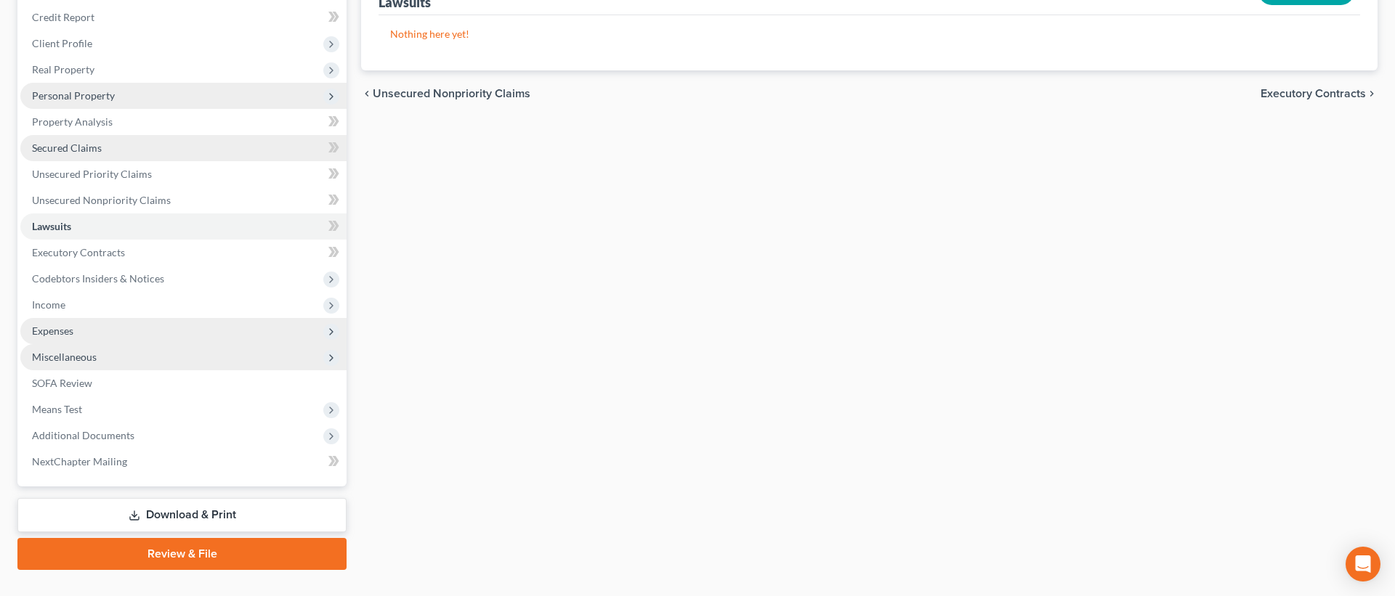
scroll to position [175, 0]
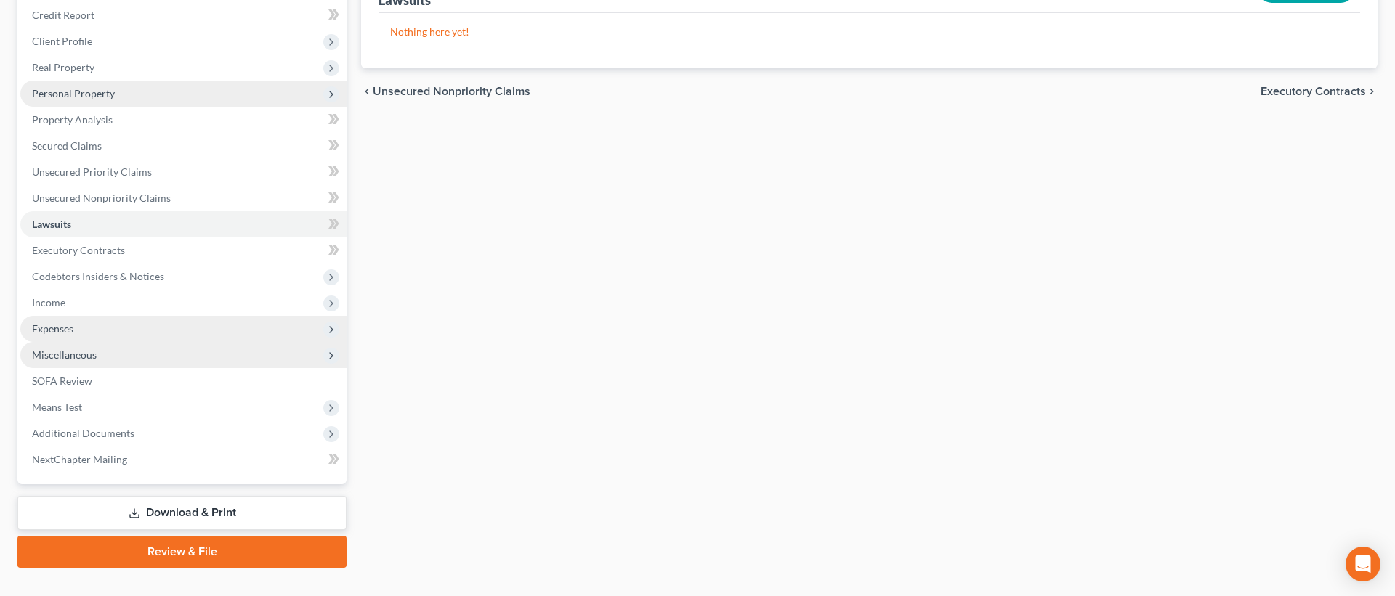
click at [367, 308] on div "Lawsuits New Lawsuit Nothing here yet! Court Name Date Filed Status Creditor Na…" at bounding box center [869, 266] width 1031 height 604
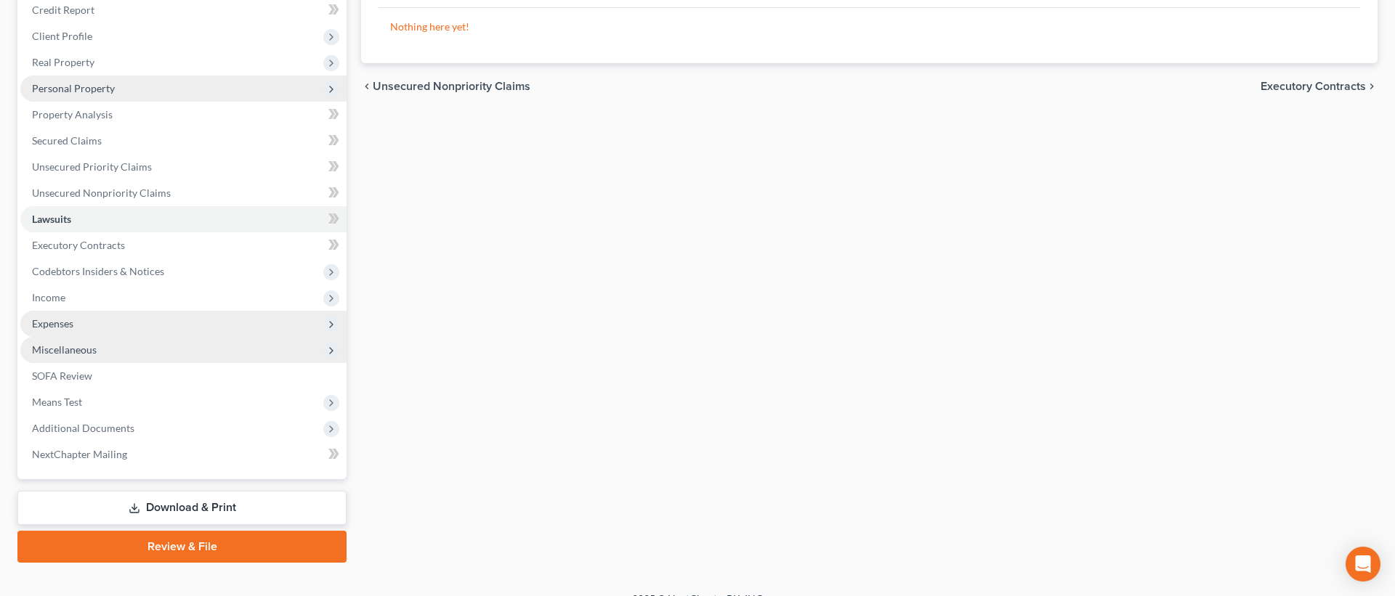
click at [372, 299] on div "Lawsuits New Lawsuit Nothing here yet! Court Name Date Filed Status Creditor Na…" at bounding box center [869, 261] width 1031 height 604
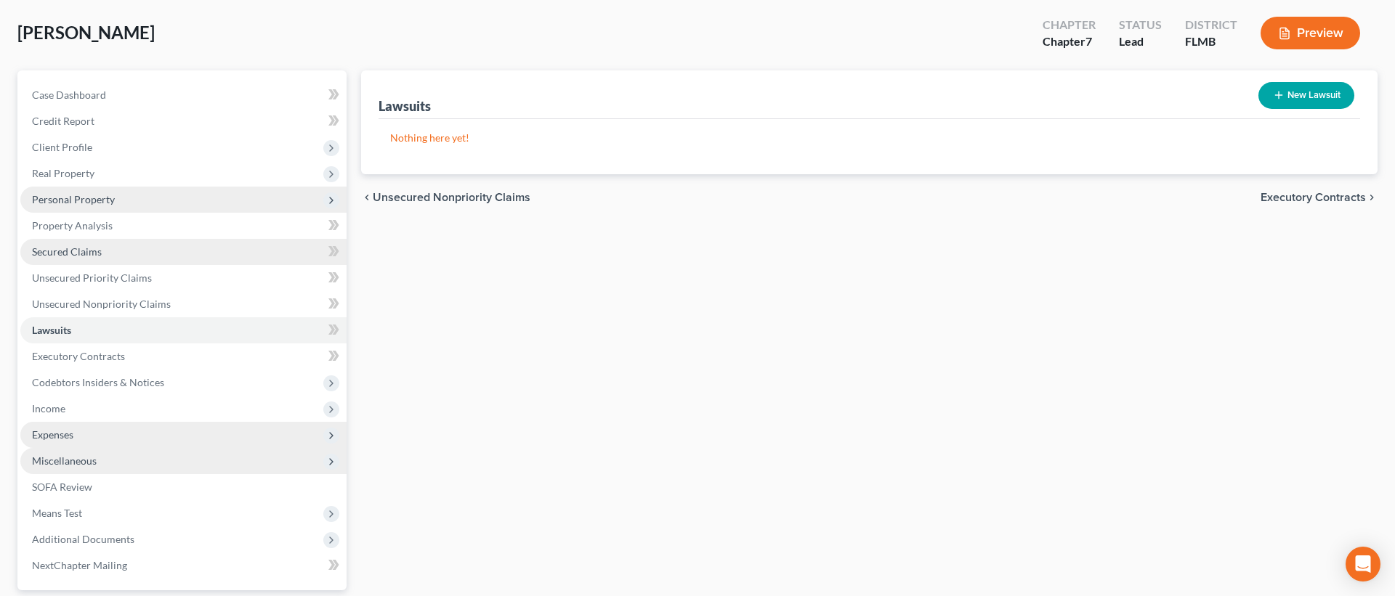
scroll to position [65, 0]
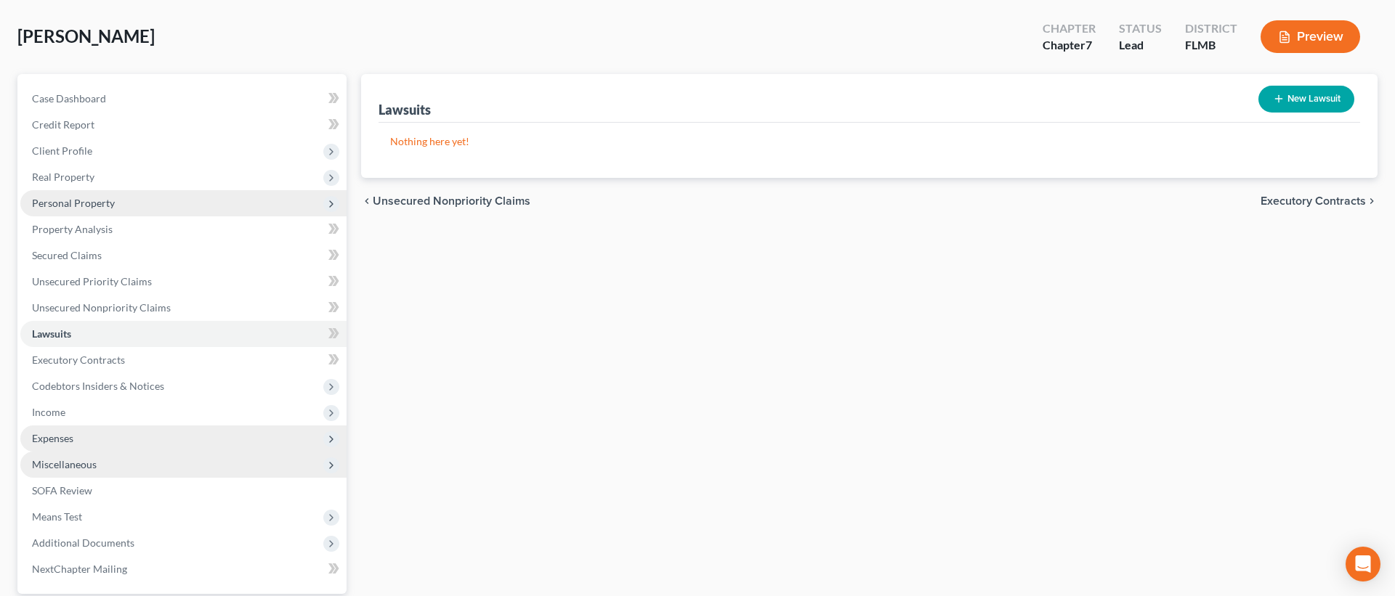
click at [395, 322] on div "Lawsuits New Lawsuit Nothing here yet! Court Name Date Filed Status Creditor Na…" at bounding box center [869, 376] width 1031 height 604
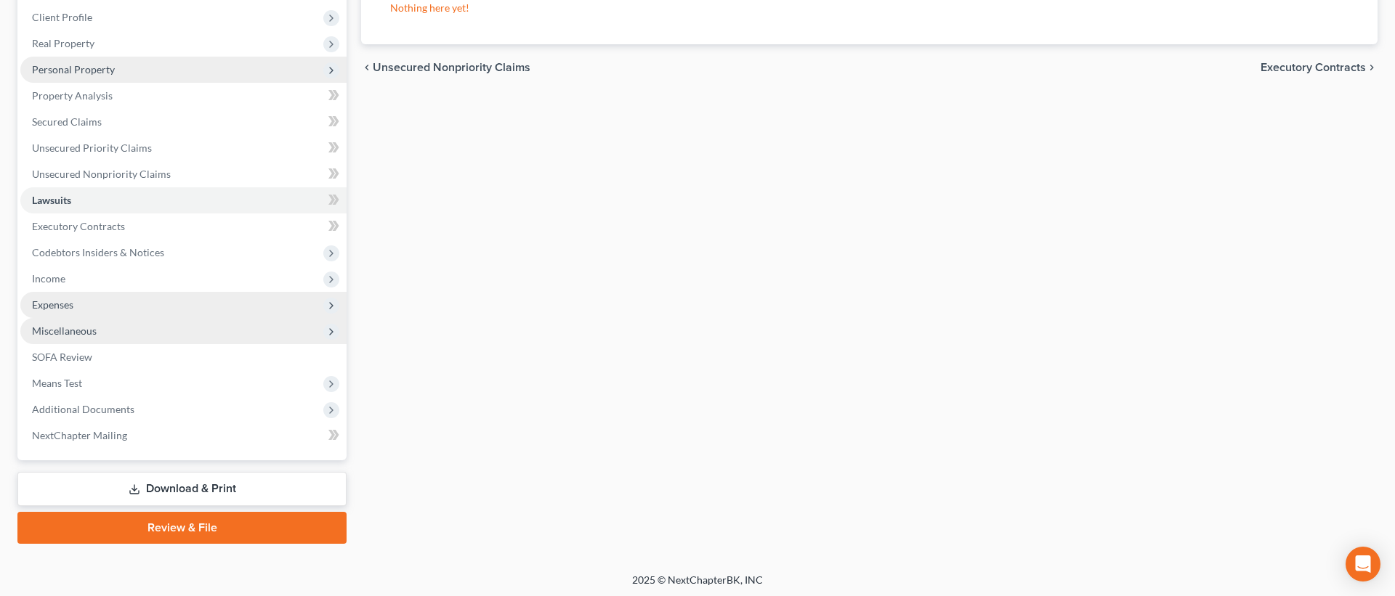
scroll to position [200, 0]
click at [735, 500] on div "Lawsuits New Lawsuit Nothing here yet! Court Name Date Filed Status Creditor Na…" at bounding box center [869, 241] width 1031 height 604
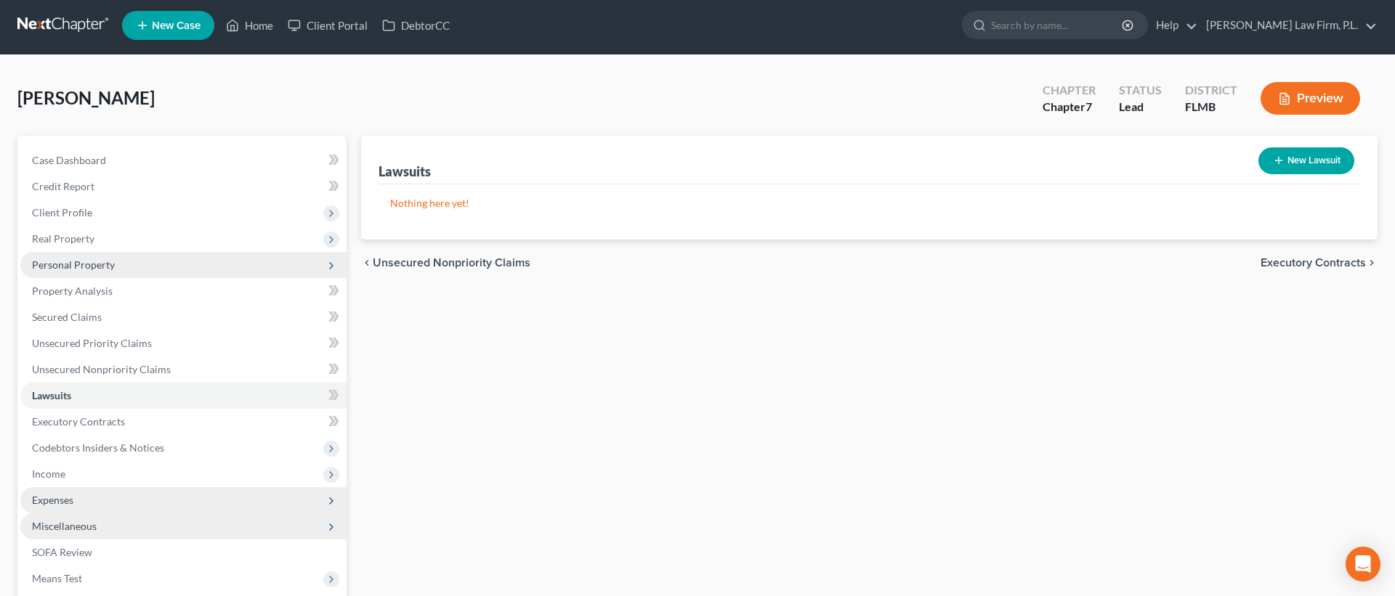
scroll to position [0, 0]
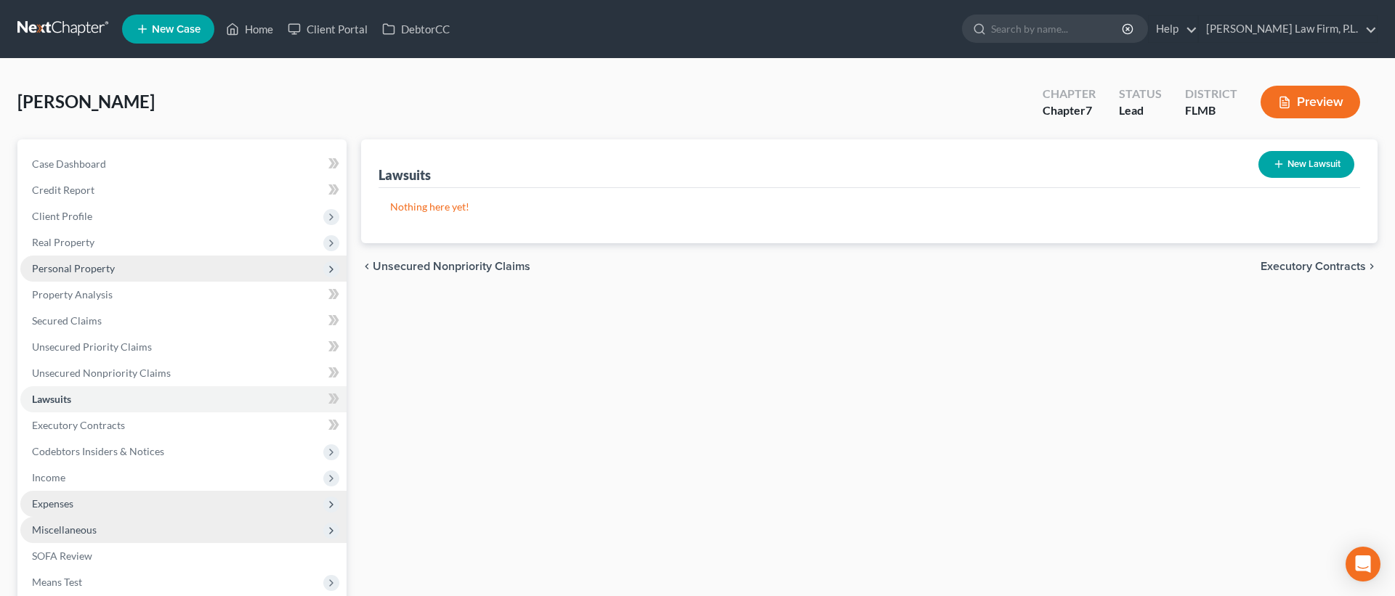
click at [1326, 165] on button "New Lawsuit" at bounding box center [1306, 164] width 96 height 27
select select "0"
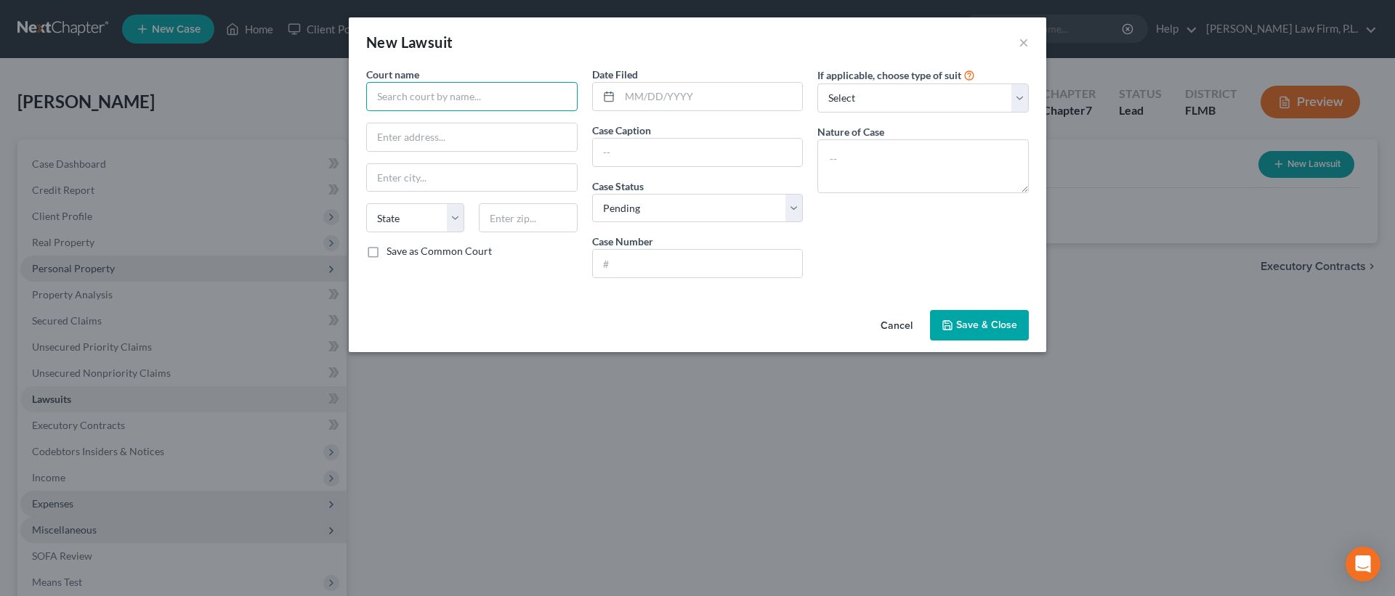
click at [479, 102] on input "text" at bounding box center [471, 96] width 211 height 29
type input "s"
type input "Sewage & Drainage"
click at [895, 330] on button "Cancel" at bounding box center [896, 326] width 55 height 29
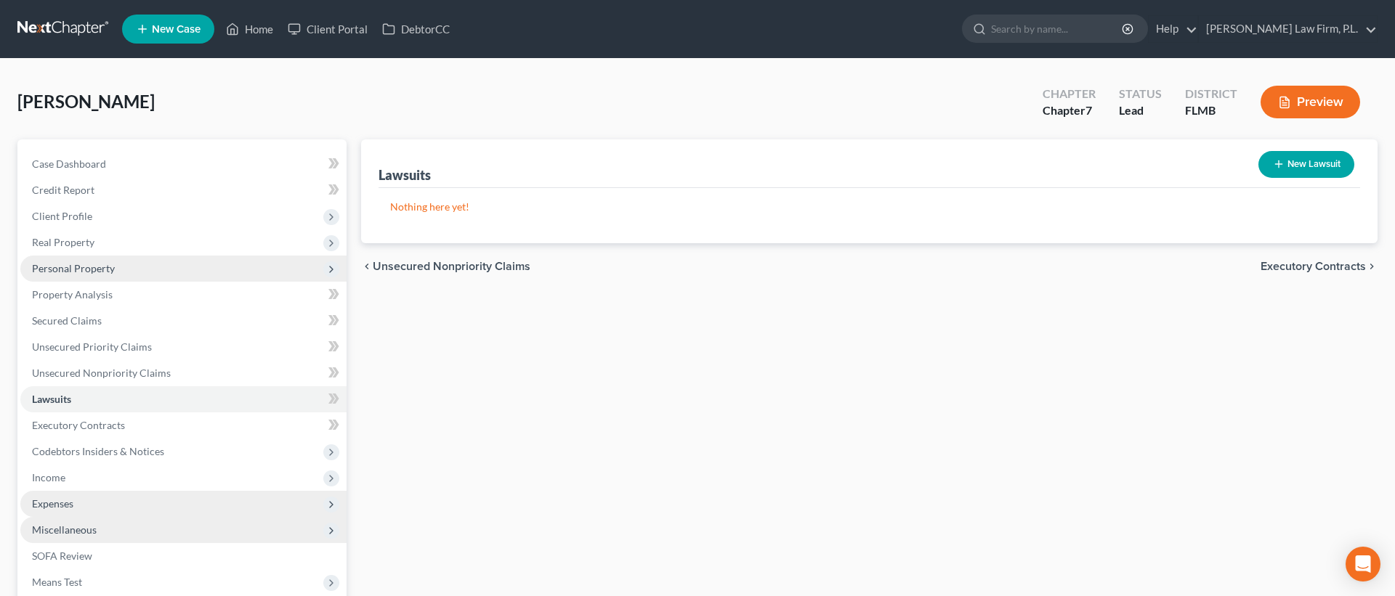
click at [522, 325] on div "Lawsuits New Lawsuit Nothing here yet! Court Name Date Filed Status Creditor Na…" at bounding box center [869, 441] width 1031 height 604
click at [522, 323] on div "Lawsuits New Lawsuit Nothing here yet! Court Name Date Filed Status Creditor Na…" at bounding box center [869, 441] width 1031 height 604
click at [583, 362] on div "Lawsuits New Lawsuit Nothing here yet! Court Name Date Filed Status Creditor Na…" at bounding box center [869, 441] width 1031 height 604
click at [421, 374] on div "Lawsuits New Lawsuit Nothing here yet! Court Name Date Filed Status Creditor Na…" at bounding box center [869, 441] width 1031 height 604
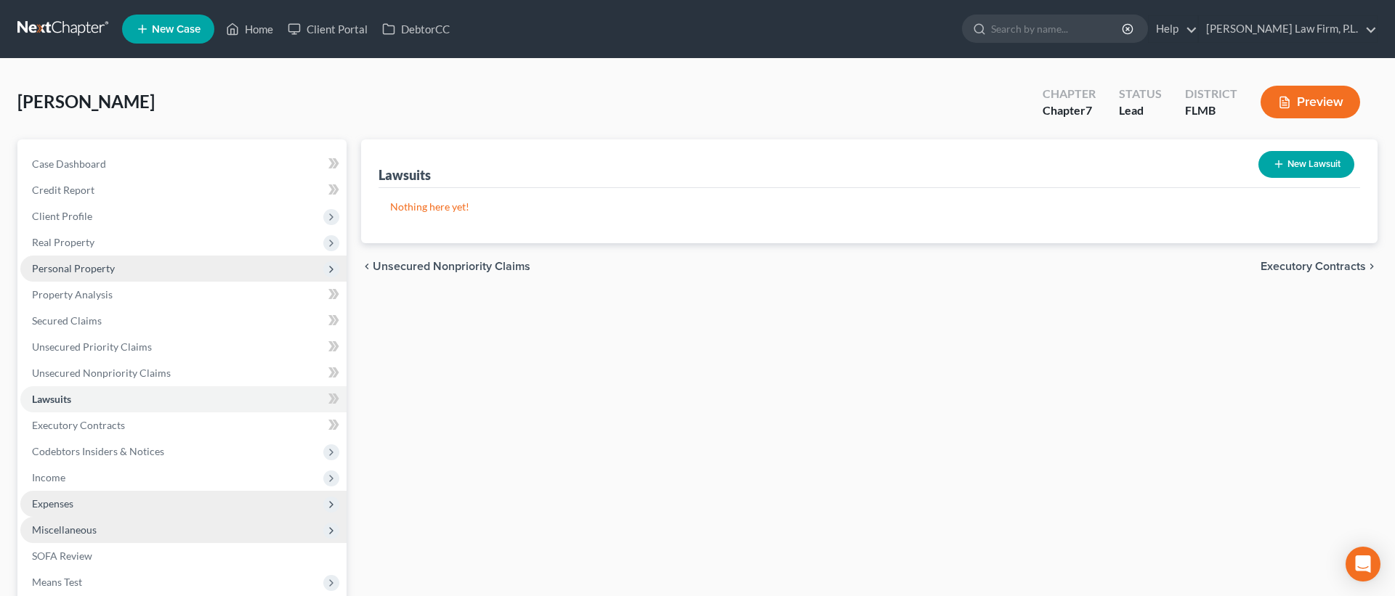
click at [420, 373] on div "Lawsuits New Lawsuit Nothing here yet! Court Name Date Filed Status Creditor Na…" at bounding box center [869, 441] width 1031 height 604
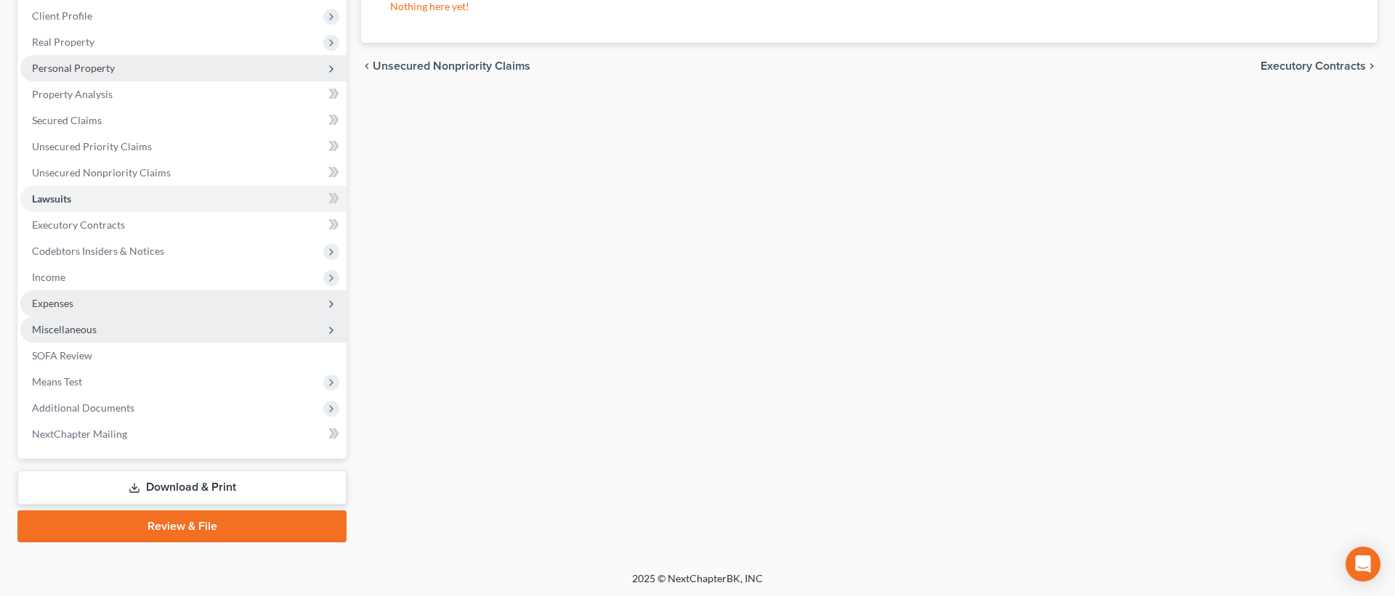
click at [388, 360] on div "Lawsuits New Lawsuit Nothing here yet! Court Name Date Filed Status Creditor Na…" at bounding box center [869, 241] width 1031 height 604
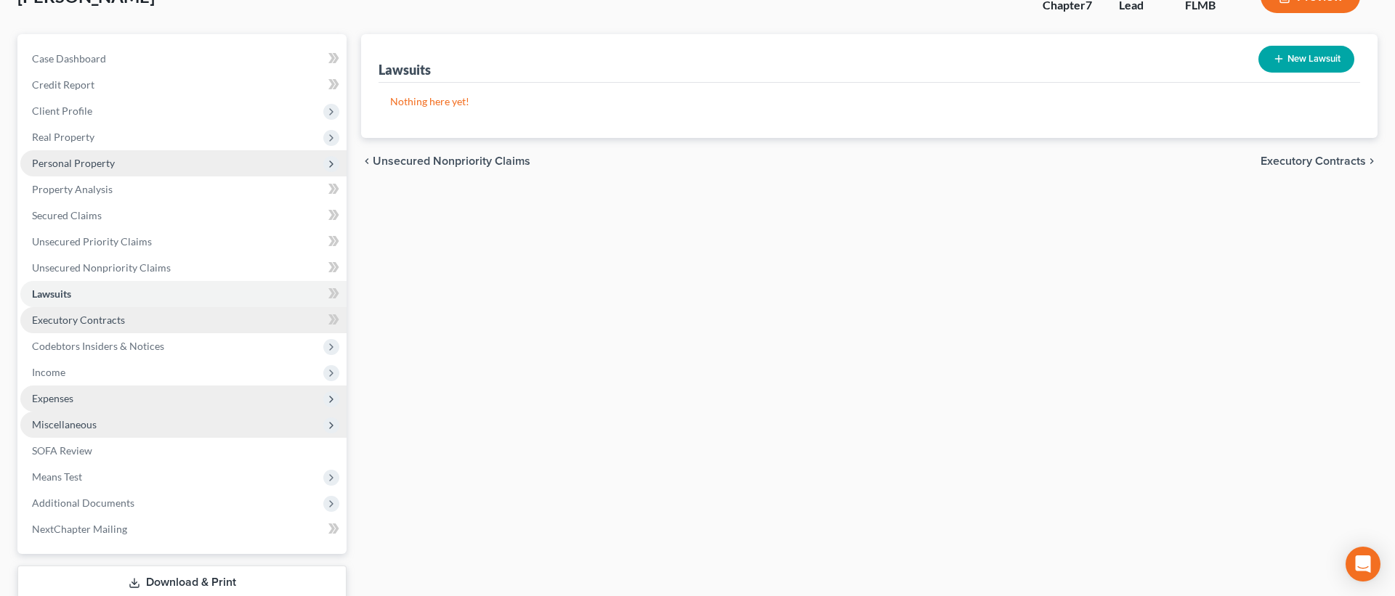
scroll to position [62, 0]
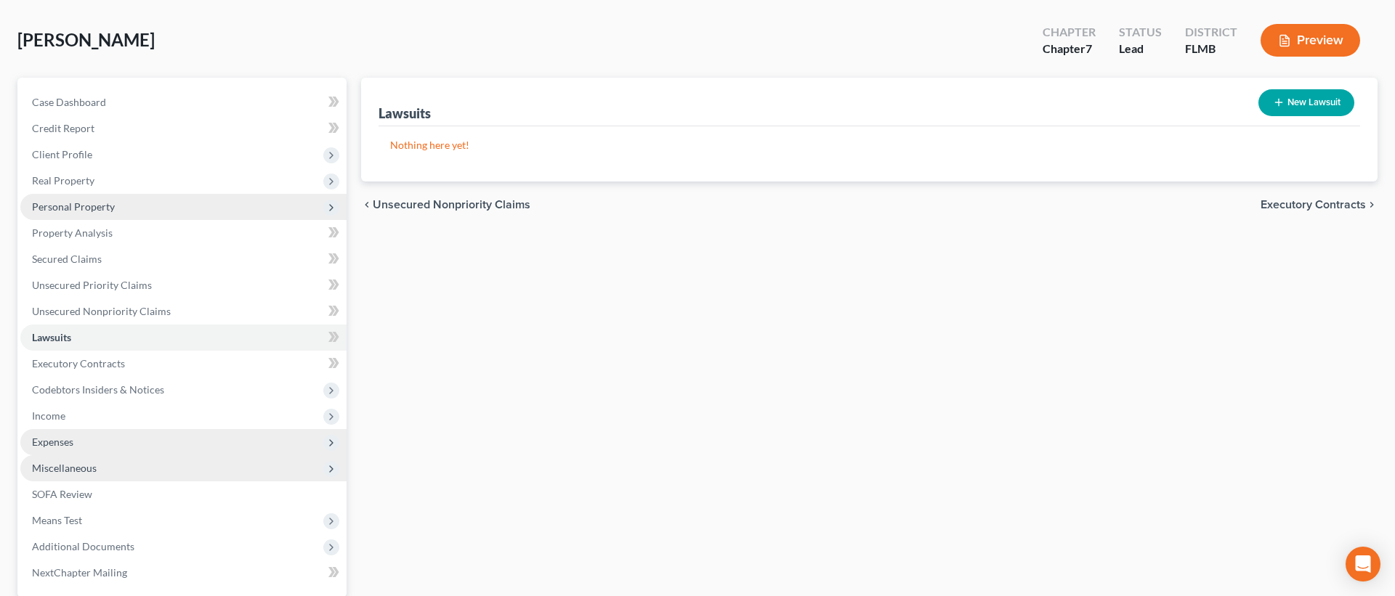
click at [110, 437] on span "Expenses" at bounding box center [183, 442] width 326 height 26
click at [156, 466] on link "Home" at bounding box center [197, 468] width 297 height 26
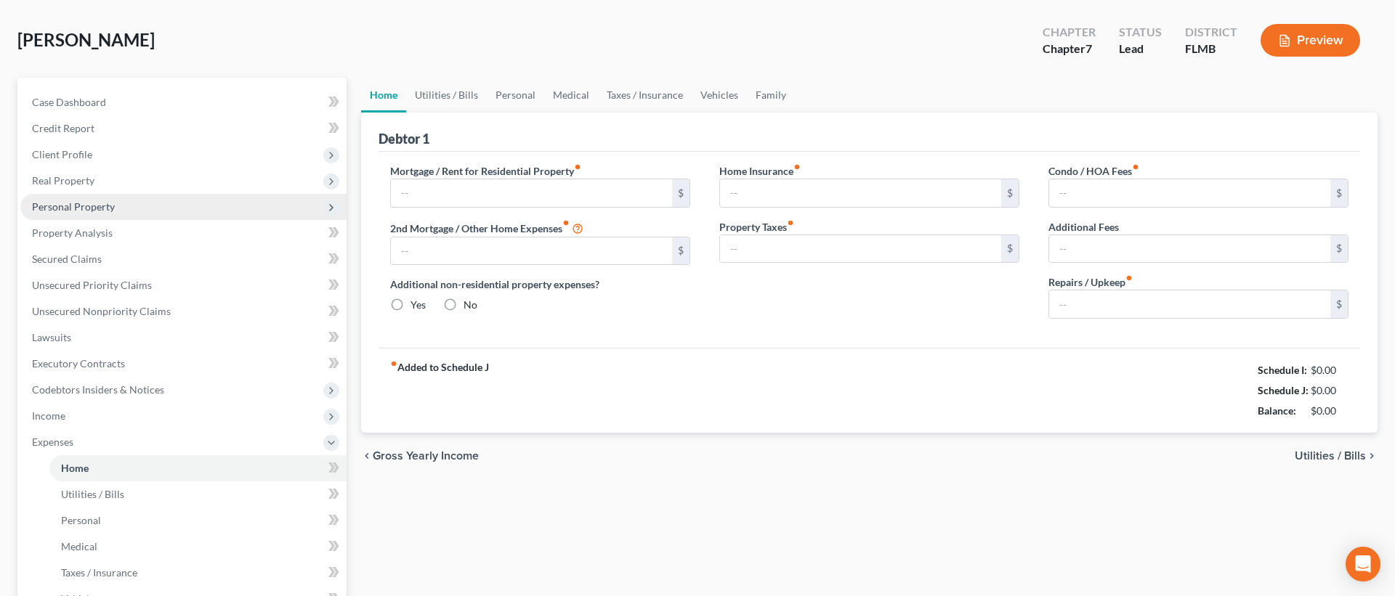
type input "1,750.00"
type input "0.00"
radio input "true"
type input "0.00"
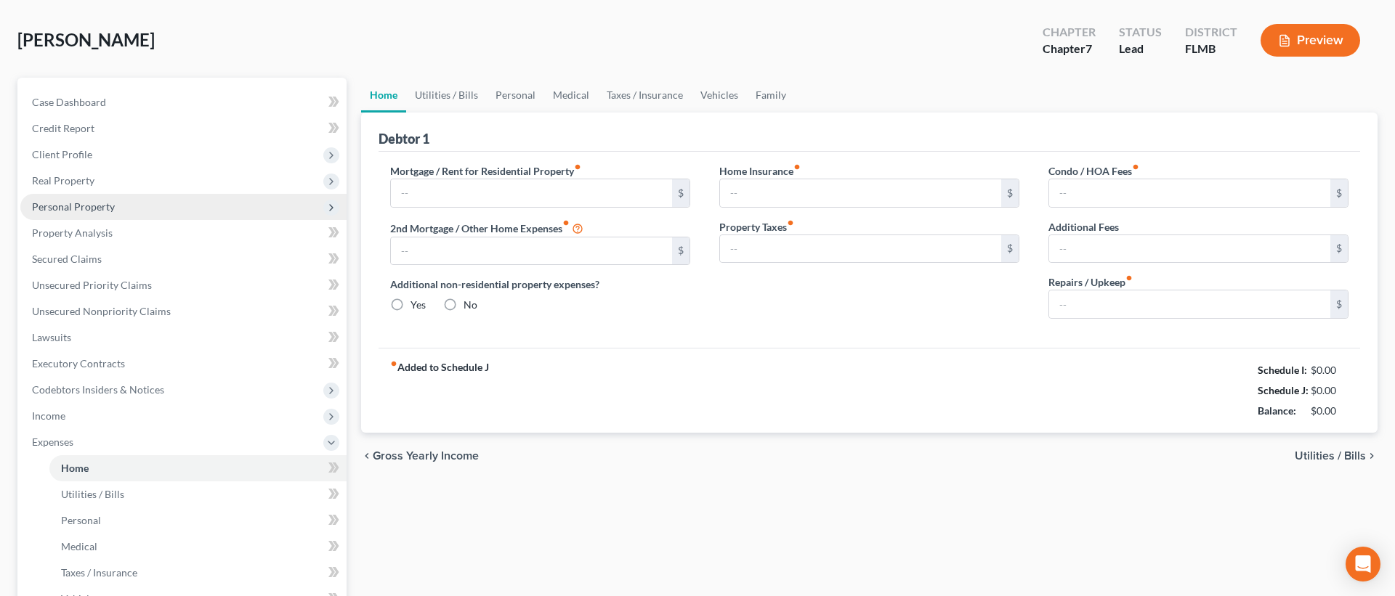
type input "0.00"
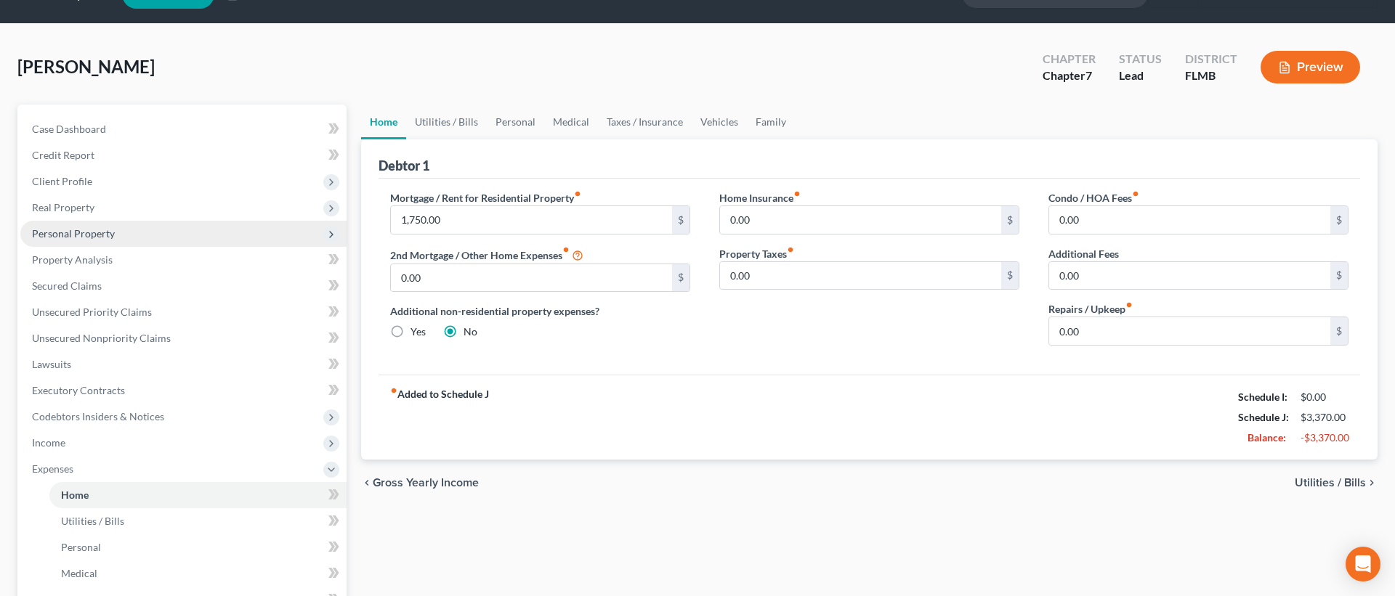
scroll to position [62, 0]
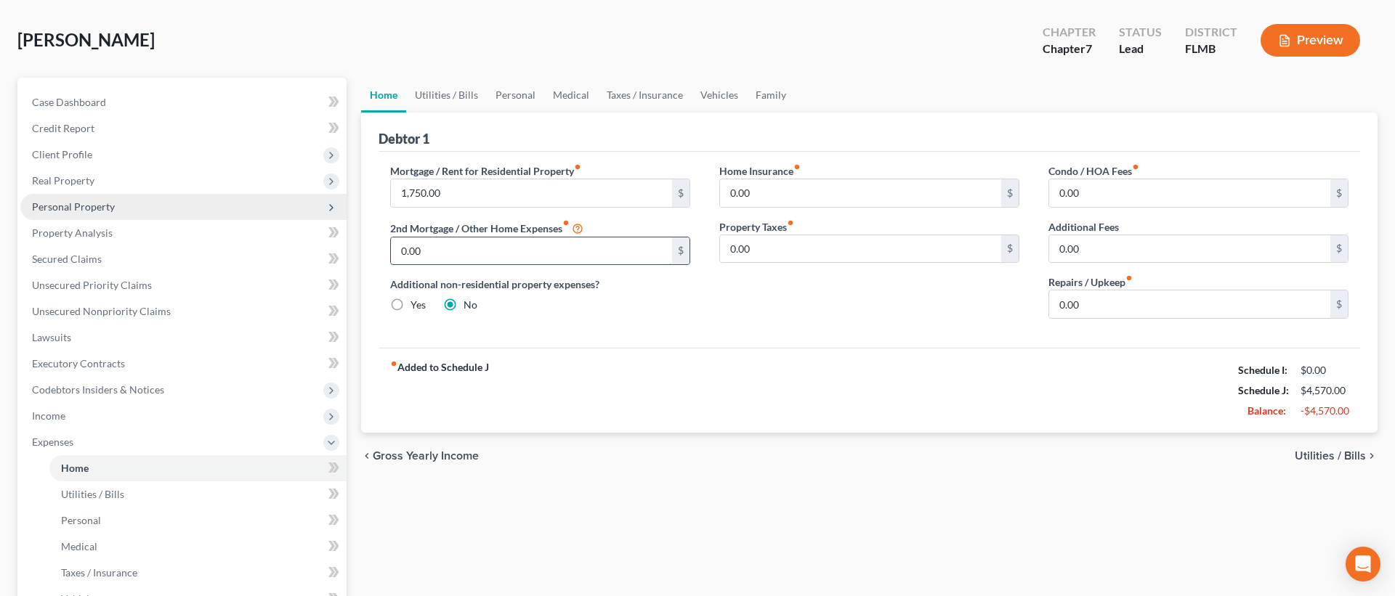
click at [601, 258] on input "0.00" at bounding box center [531, 252] width 281 height 28
type input "0"
type input "1"
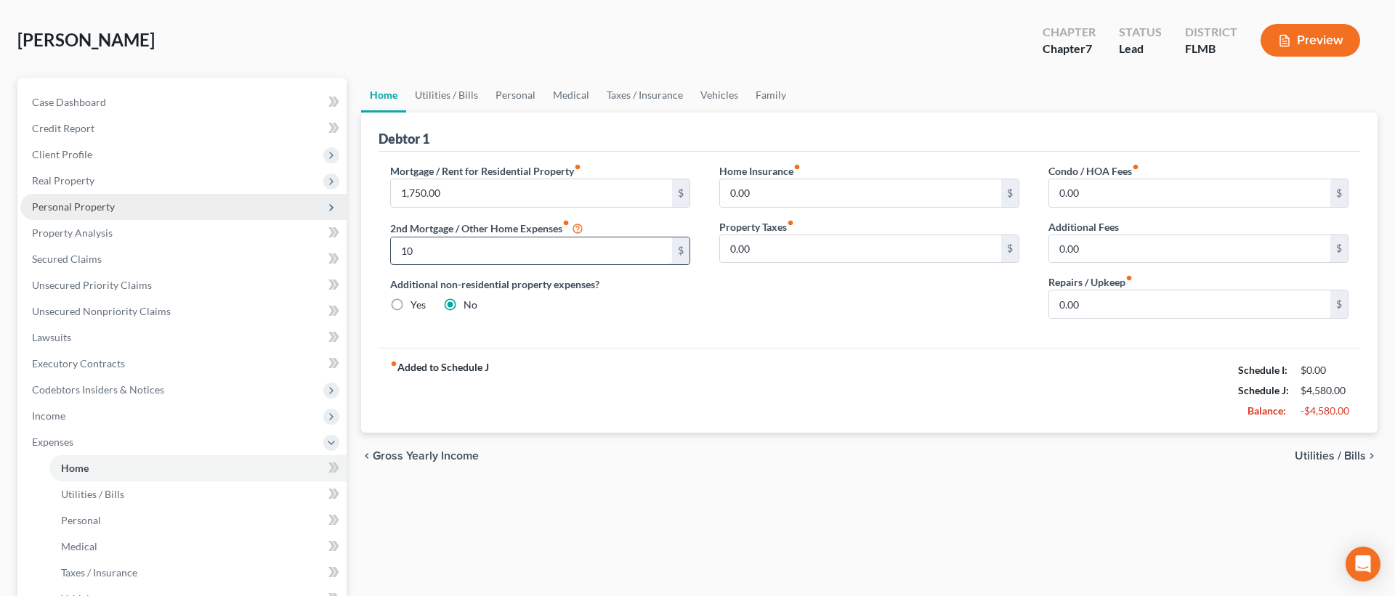
type input "1"
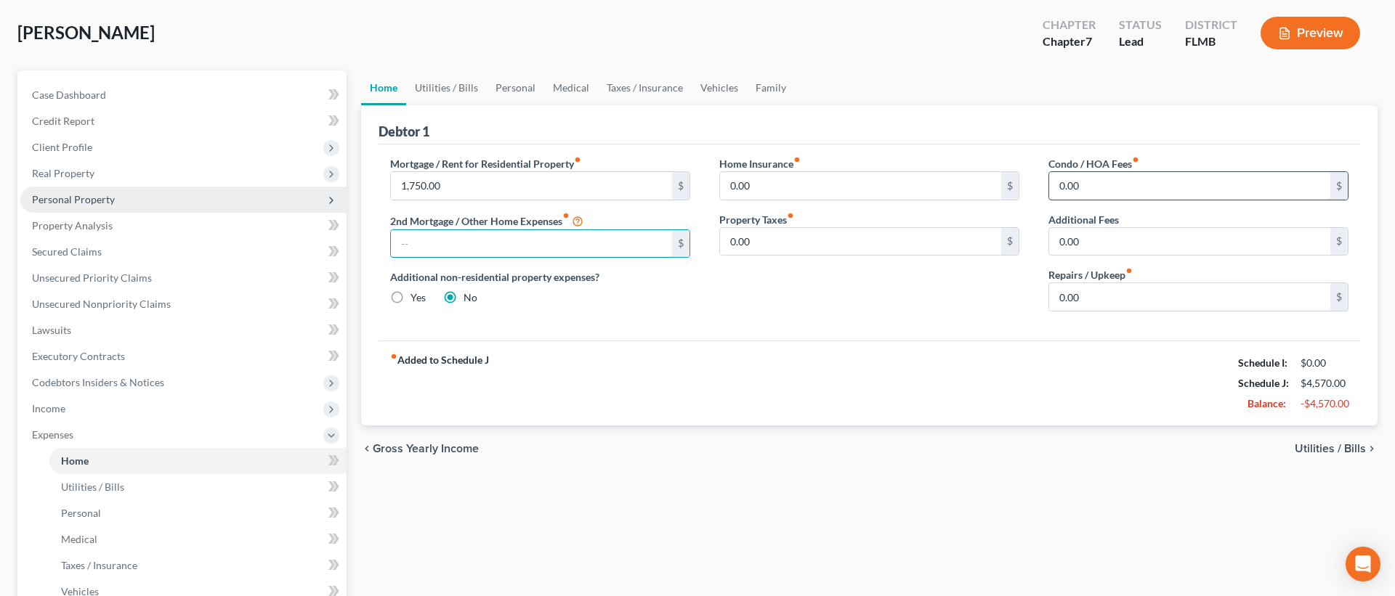
scroll to position [0, 0]
